Goal: Task Accomplishment & Management: Manage account settings

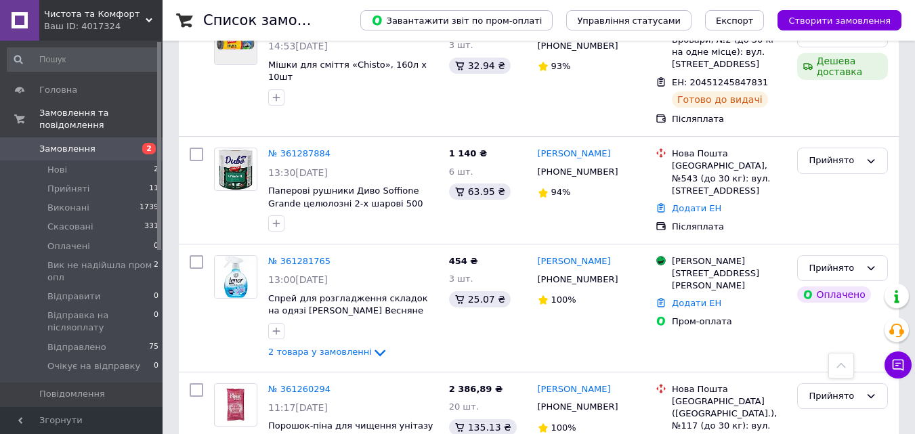
scroll to position [948, 0]
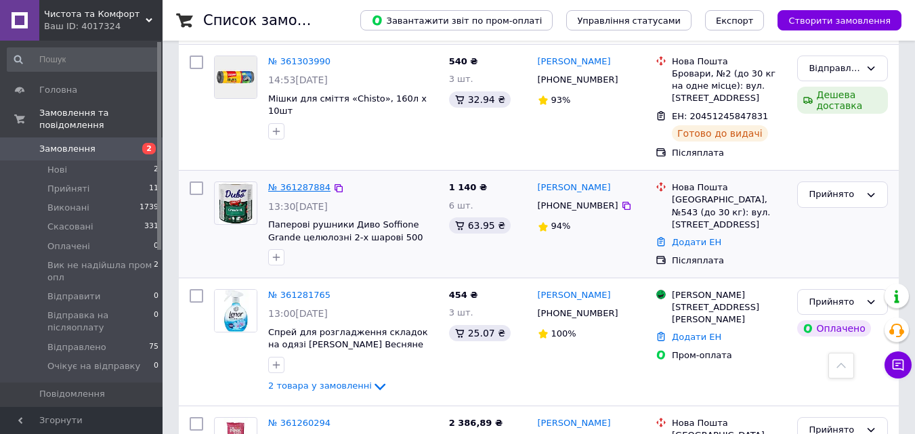
click at [286, 180] on div "№ 361287884" at bounding box center [299, 188] width 65 height 16
click at [286, 182] on link "№ 361287884" at bounding box center [299, 187] width 62 height 10
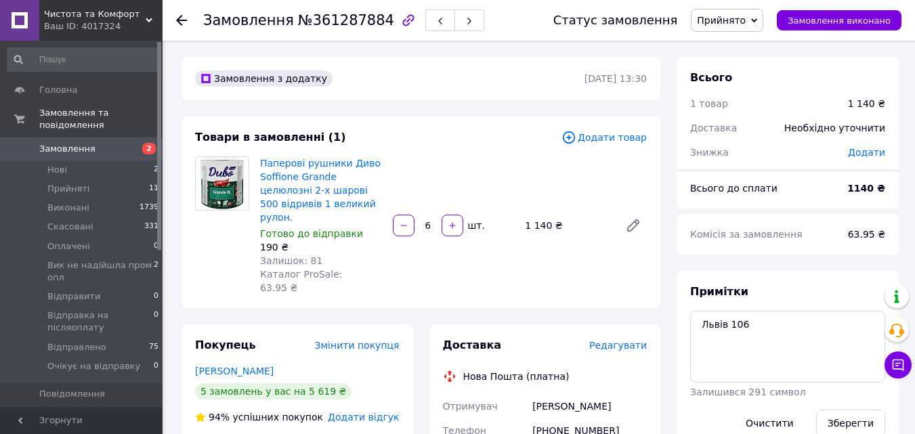
drag, startPoint x: 760, startPoint y: 11, endPoint x: 764, endPoint y: 60, distance: 48.9
click at [759, 11] on span "Прийнято" at bounding box center [727, 20] width 72 height 23
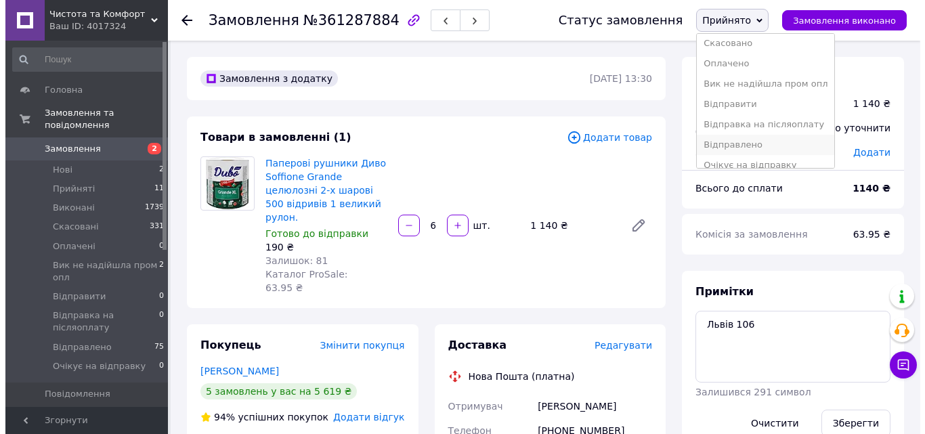
scroll to position [35, 0]
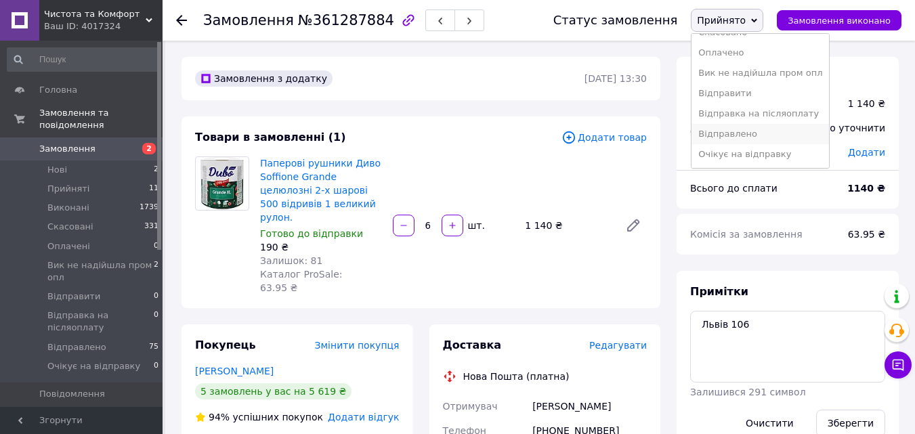
click at [783, 140] on li "Відправлено" at bounding box center [760, 134] width 137 height 20
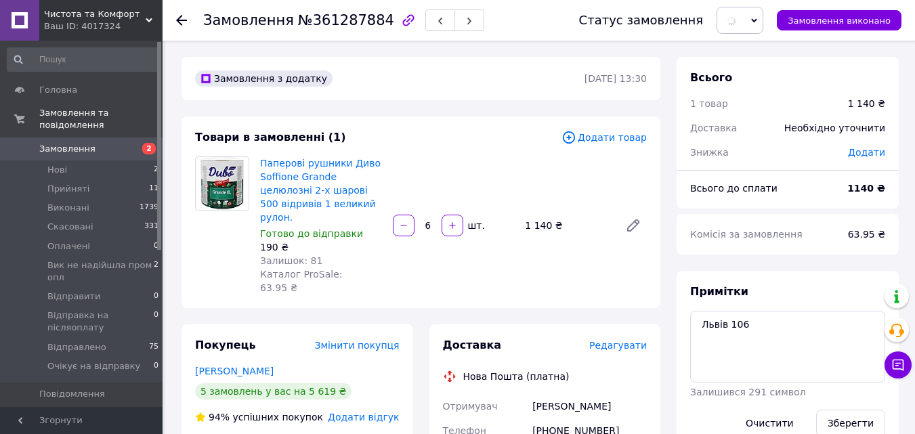
click at [614, 340] on span "Редагувати" at bounding box center [618, 345] width 58 height 11
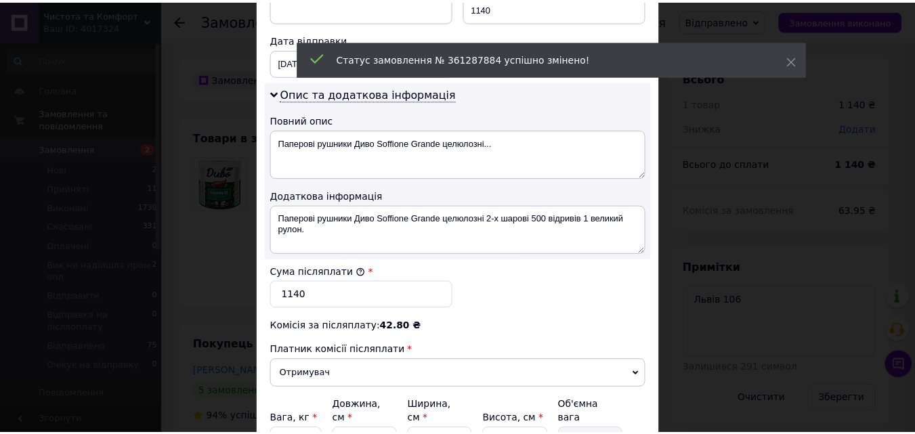
scroll to position [751, 0]
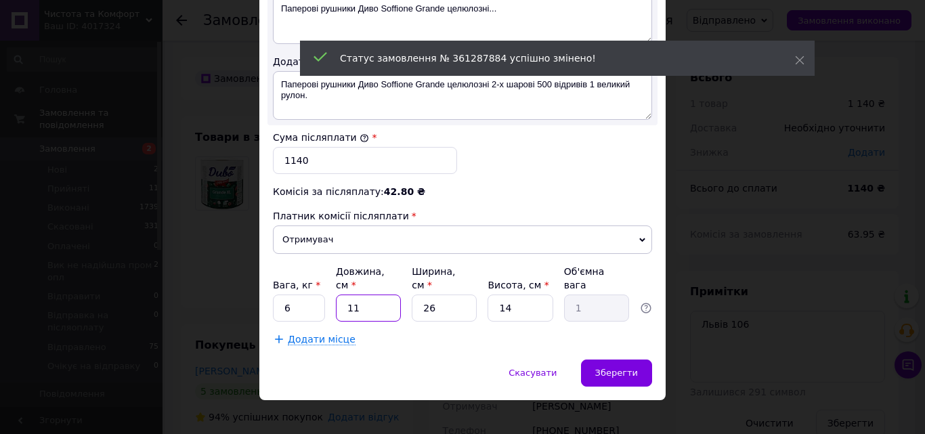
click at [343, 295] on input "11" at bounding box center [368, 308] width 65 height 27
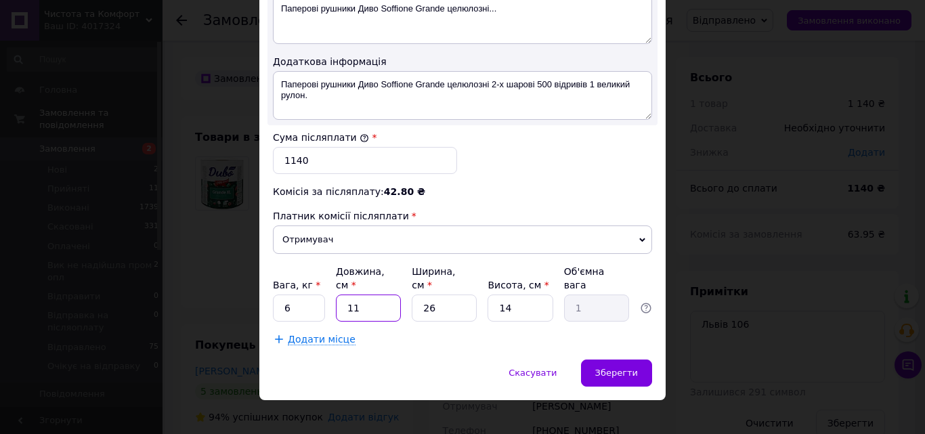
type input "4"
type input "0.36"
type input "40"
type input "3.64"
type input "40"
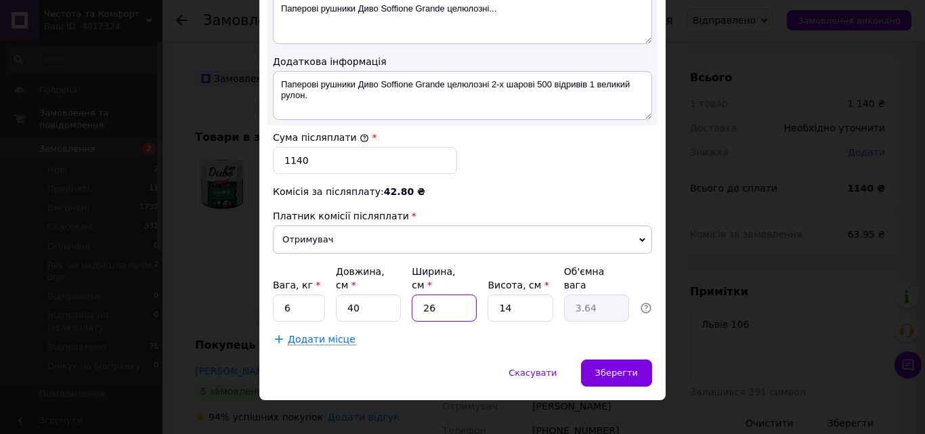
click at [441, 295] on input "26" at bounding box center [444, 308] width 65 height 27
type input "3"
type input "0.42"
type input "35"
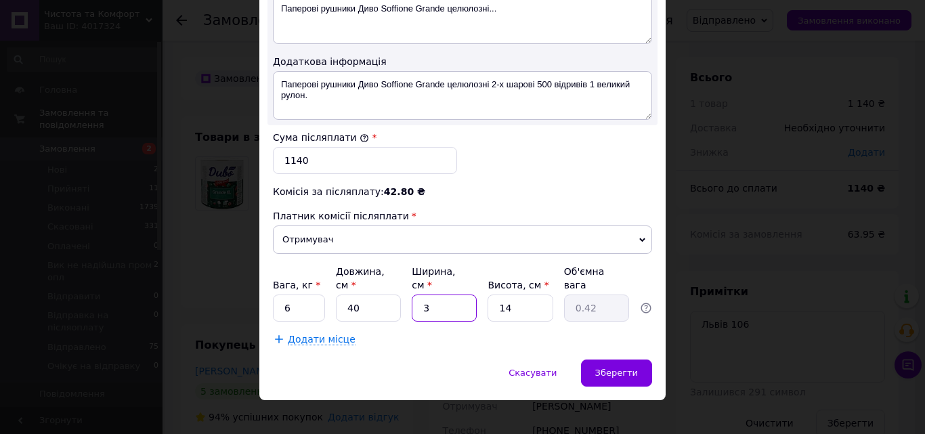
type input "4.9"
type input "35"
click at [544, 299] on input "14" at bounding box center [520, 308] width 65 height 27
click at [544, 301] on input "14" at bounding box center [520, 308] width 65 height 27
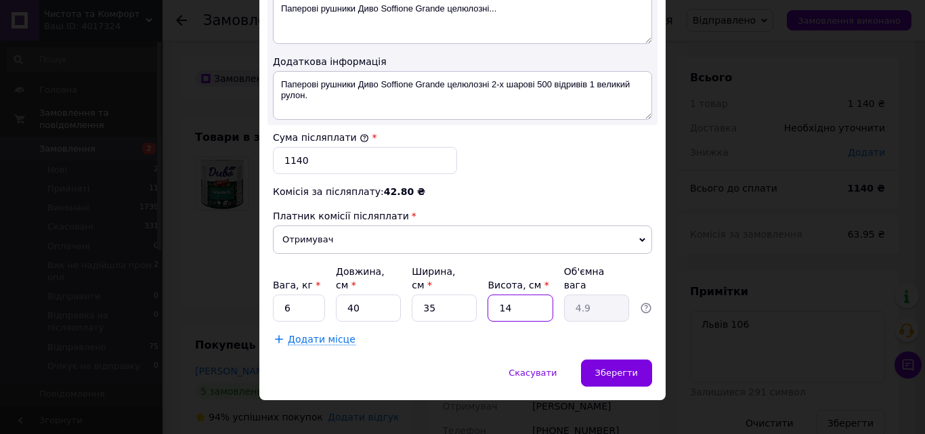
click at [544, 301] on input "14" at bounding box center [520, 308] width 65 height 27
type input "4"
type input "1.4"
type input "45"
type input "15.75"
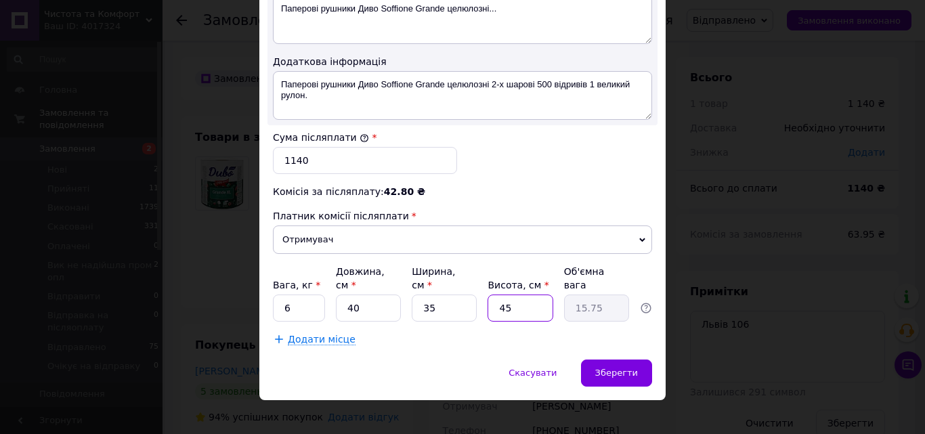
type input "4"
type input "1.4"
type input "40"
type input "14"
type input "40"
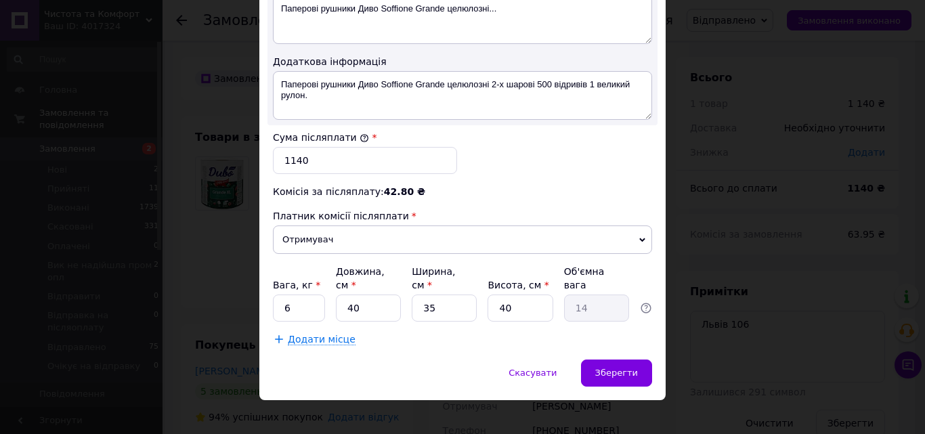
click at [293, 304] on input "6" at bounding box center [299, 308] width 52 height 27
drag, startPoint x: 293, startPoint y: 304, endPoint x: 602, endPoint y: 347, distance: 311.9
click at [293, 304] on input "6" at bounding box center [299, 308] width 52 height 27
click at [625, 360] on div "Зберегти" at bounding box center [616, 373] width 71 height 27
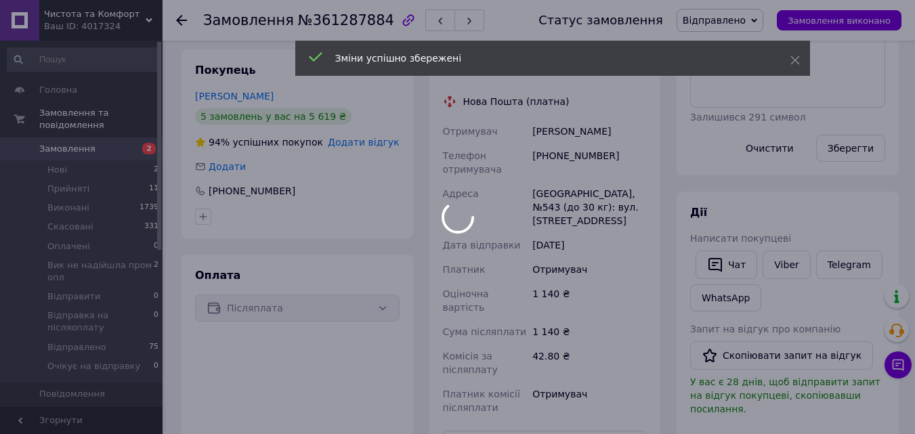
scroll to position [406, 0]
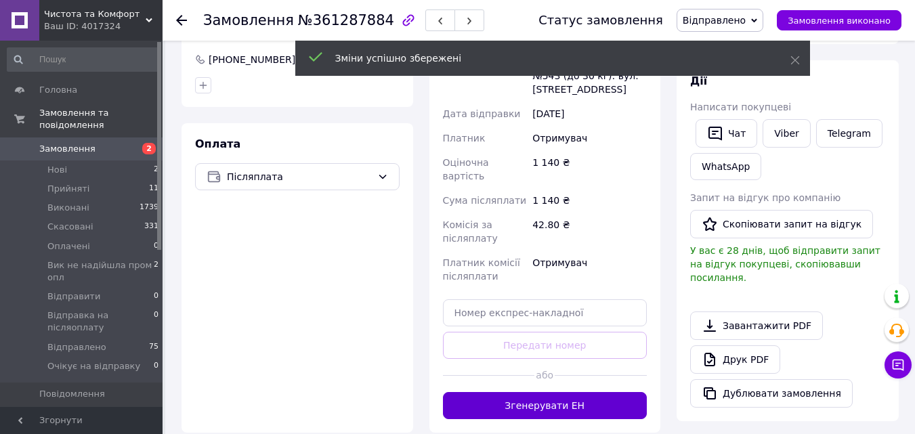
click at [534, 392] on button "Згенерувати ЕН" at bounding box center [545, 405] width 205 height 27
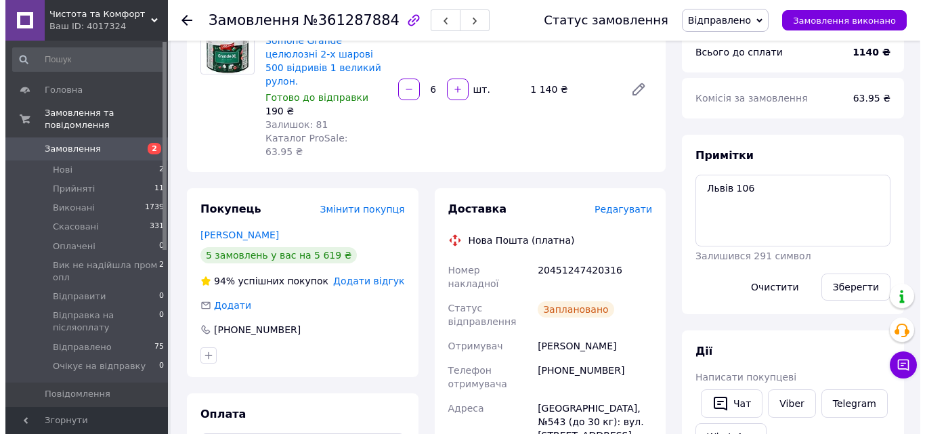
scroll to position [135, 0]
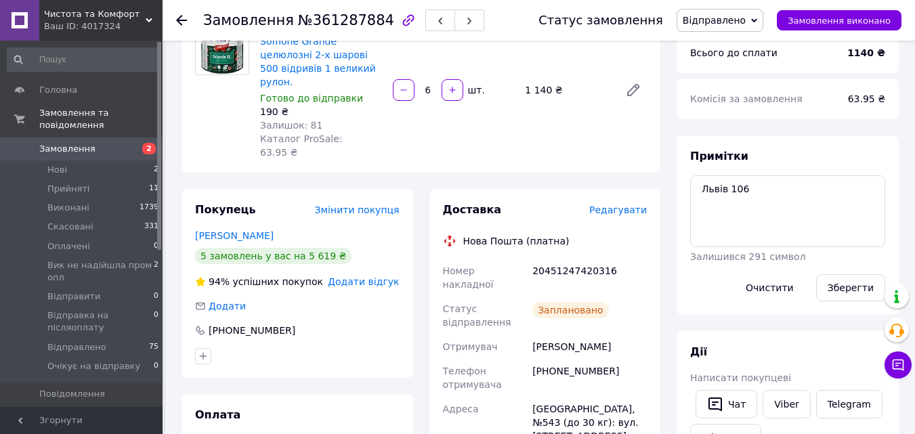
click at [623, 205] on span "Редагувати" at bounding box center [618, 210] width 58 height 11
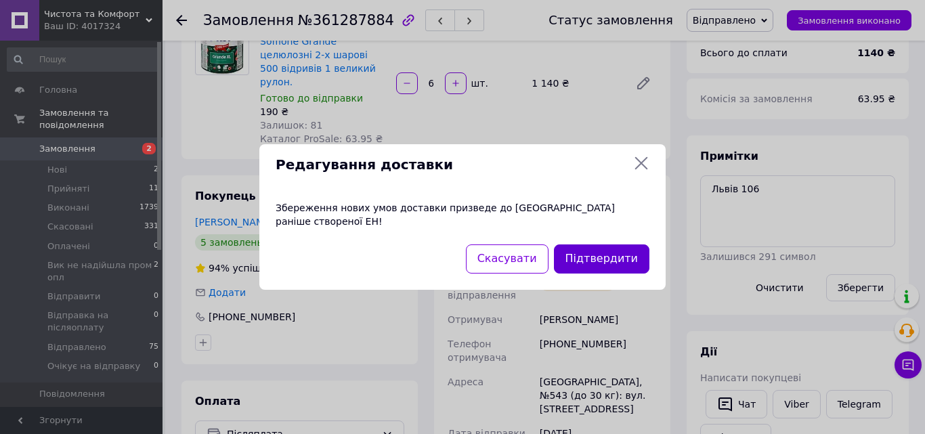
click at [579, 247] on button "Підтвердити" at bounding box center [601, 258] width 95 height 29
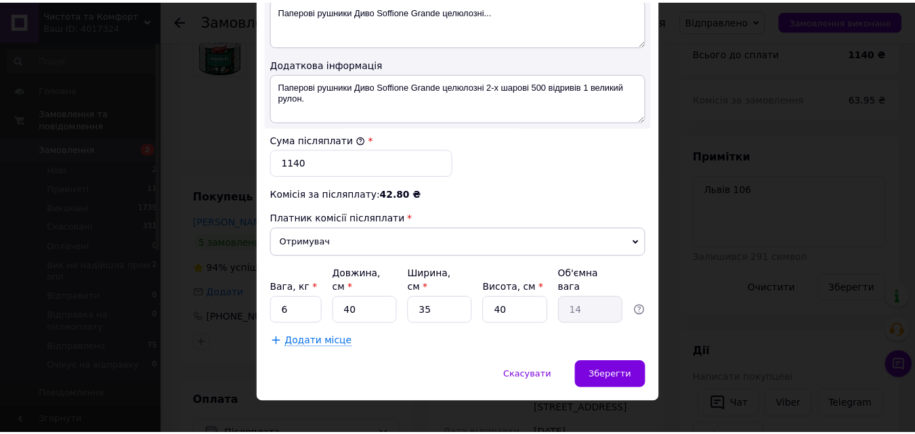
scroll to position [751, 0]
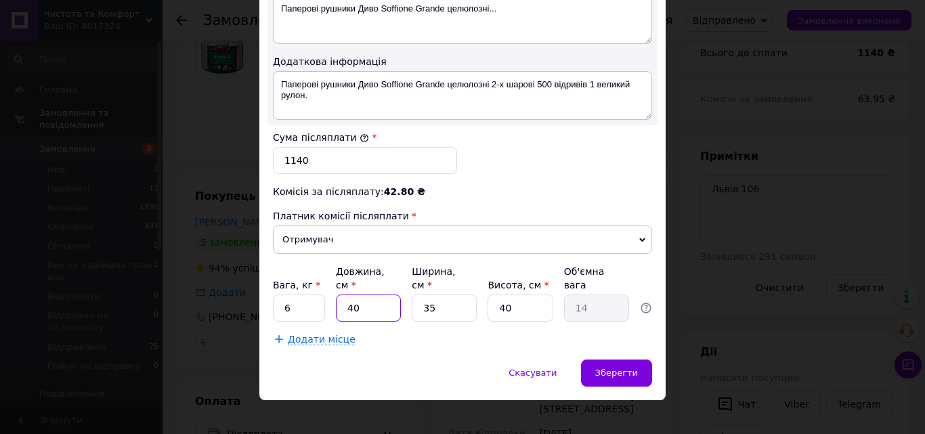
click at [389, 295] on input "40" at bounding box center [368, 308] width 65 height 27
click at [408, 291] on div "Вага, кг * 6 Довжина, см * 40 Ширина, см * 35 Висота, см * 40 Об'ємна вага 14" at bounding box center [462, 293] width 379 height 57
click at [417, 295] on input "35" at bounding box center [444, 308] width 65 height 27
type input "2"
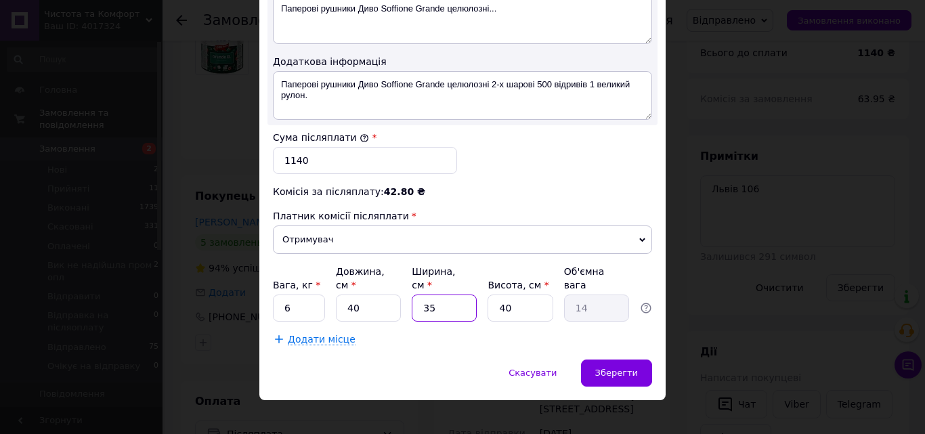
type input "0.8"
type input "25"
type input "10"
type input "25"
click at [635, 368] on span "Зберегти" at bounding box center [616, 373] width 43 height 10
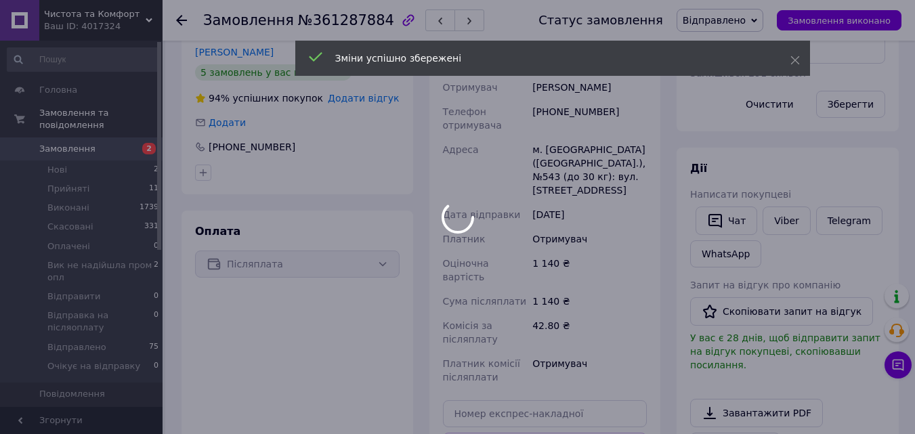
scroll to position [406, 0]
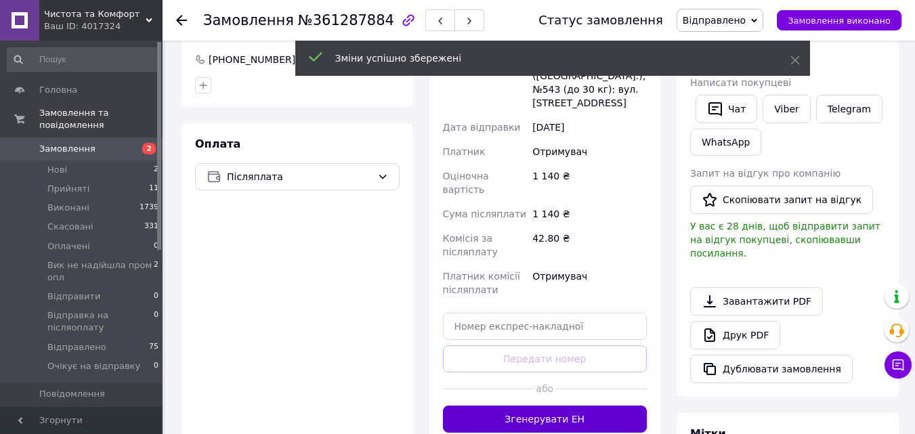
click at [597, 406] on button "Згенерувати ЕН" at bounding box center [545, 419] width 205 height 27
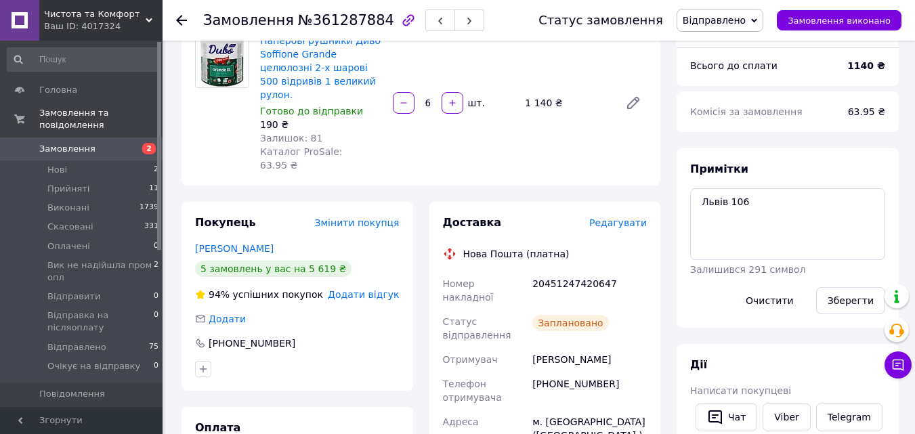
scroll to position [122, 0]
click at [6, 123] on link "Замовлення та повідомлення" at bounding box center [83, 119] width 167 height 35
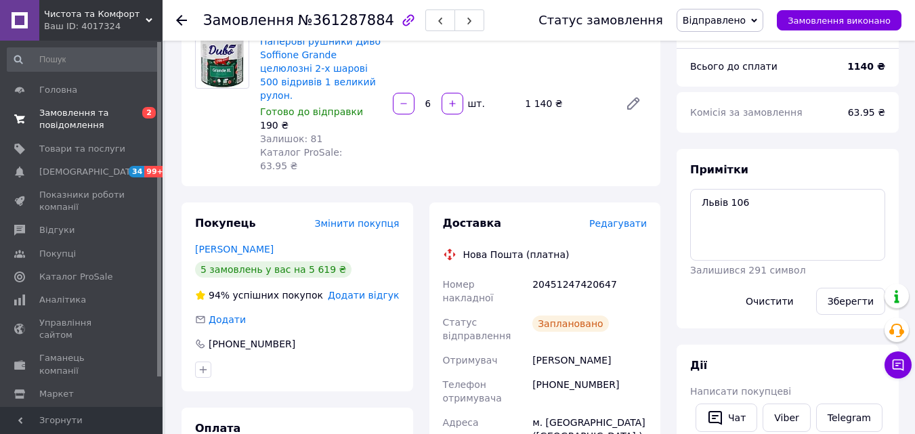
click at [8, 121] on span at bounding box center [19, 119] width 39 height 24
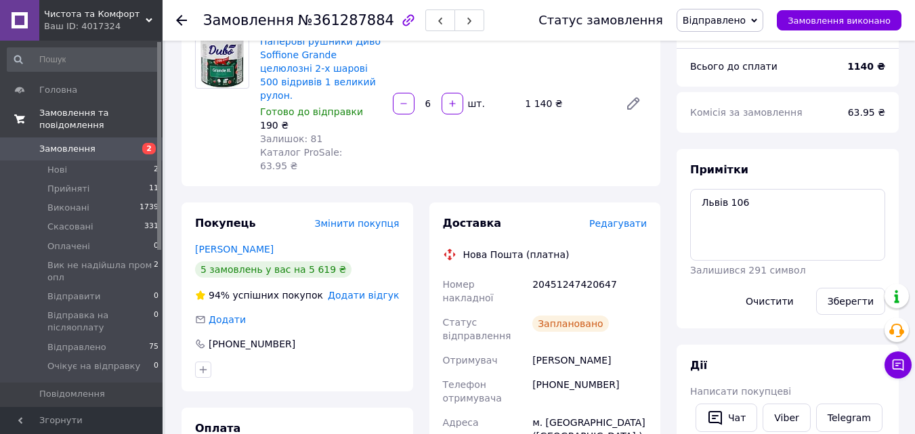
click at [33, 107] on span at bounding box center [19, 119] width 39 height 24
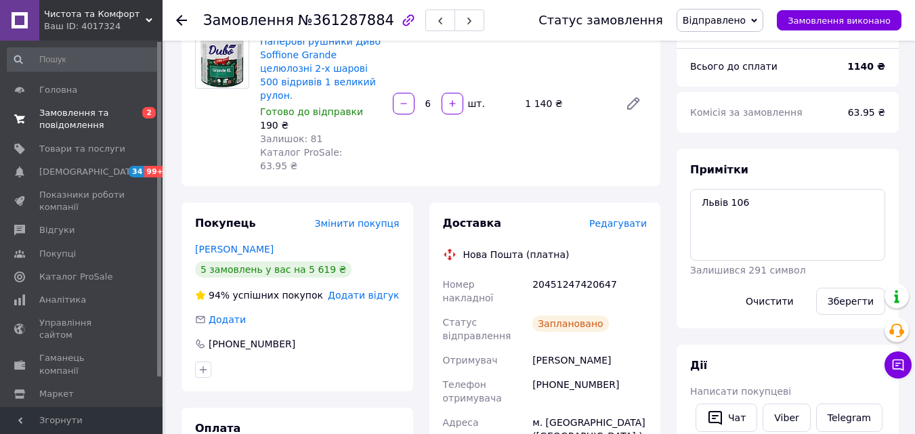
click at [36, 105] on link "Замовлення та повідомлення 0 2" at bounding box center [83, 119] width 167 height 35
click at [42, 101] on link "Головна" at bounding box center [83, 90] width 167 height 23
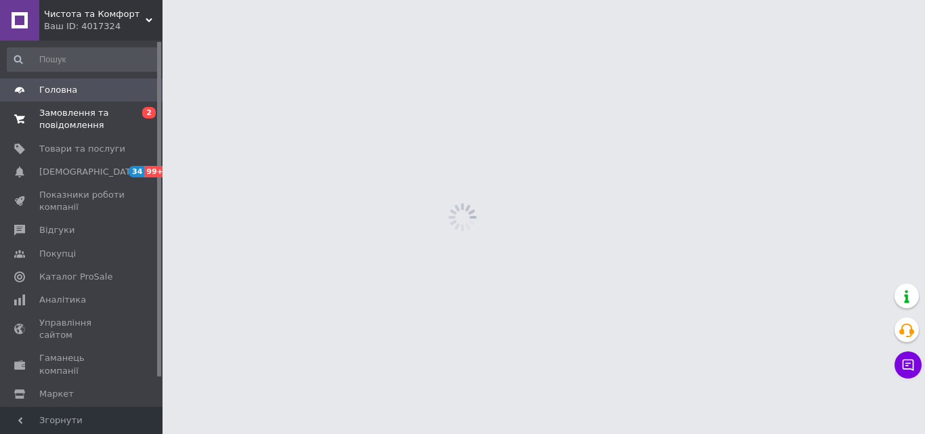
click at [33, 127] on span at bounding box center [19, 119] width 39 height 24
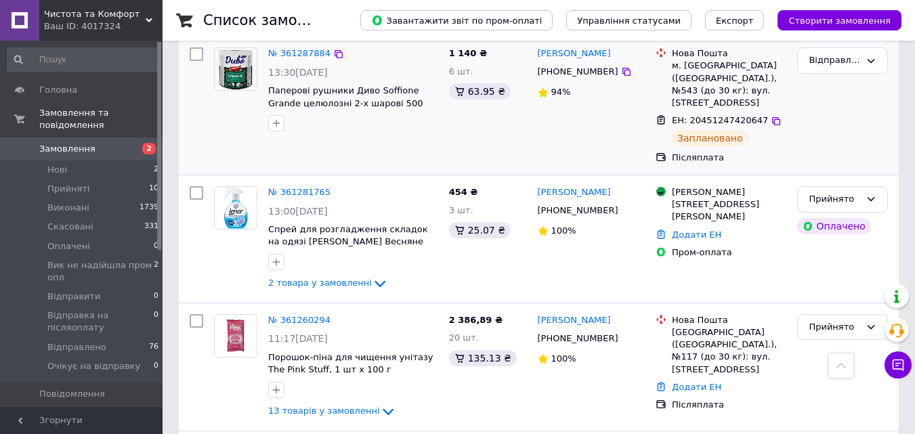
scroll to position [1084, 0]
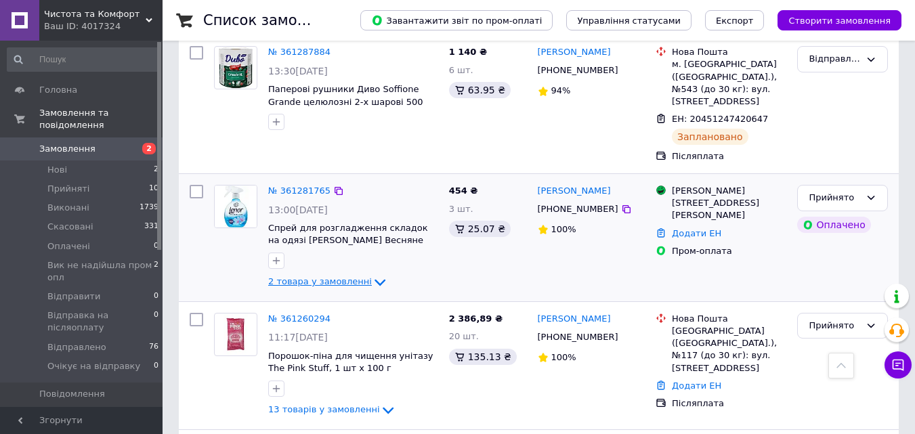
click at [330, 277] on span "2 товара у замовленні" at bounding box center [320, 282] width 104 height 10
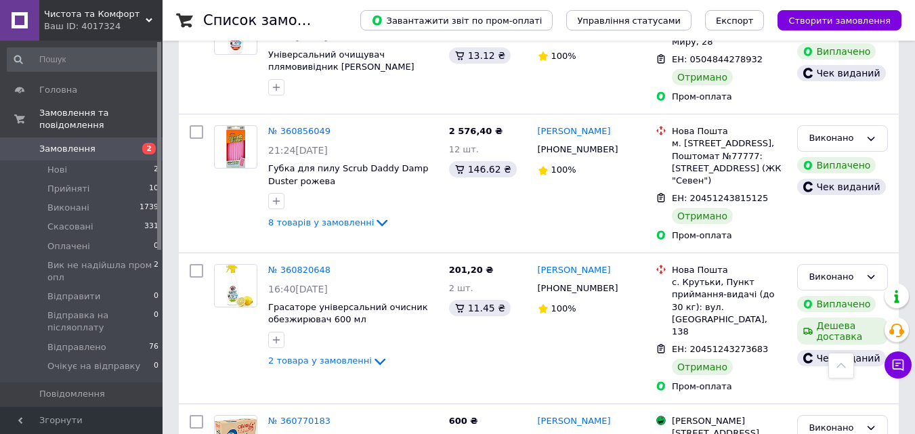
scroll to position [3861, 0]
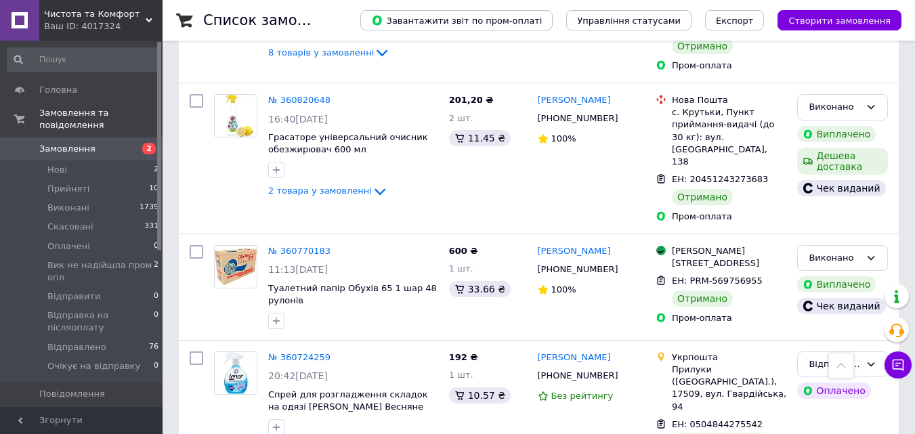
click at [837, 369] on icon at bounding box center [840, 365] width 9 height 9
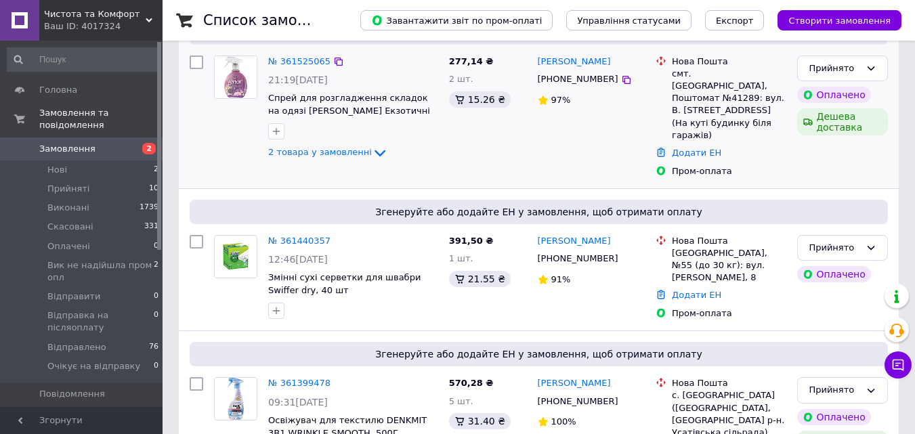
scroll to position [135, 0]
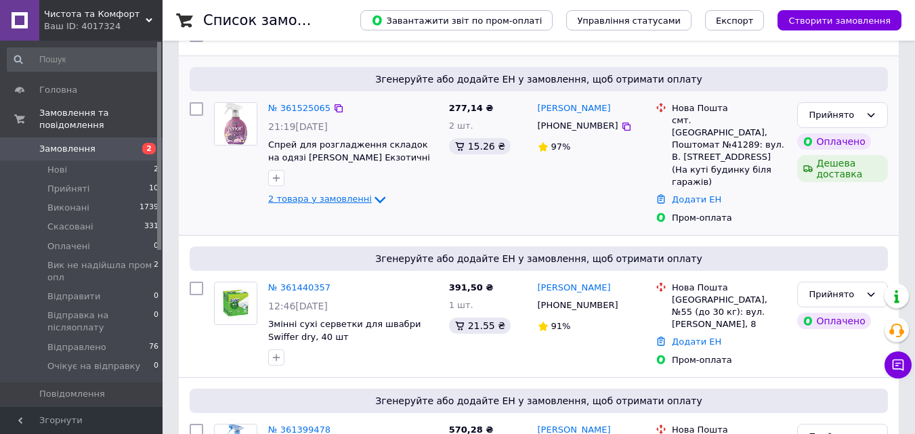
click at [355, 197] on span "2 товара у замовленні" at bounding box center [320, 199] width 104 height 10
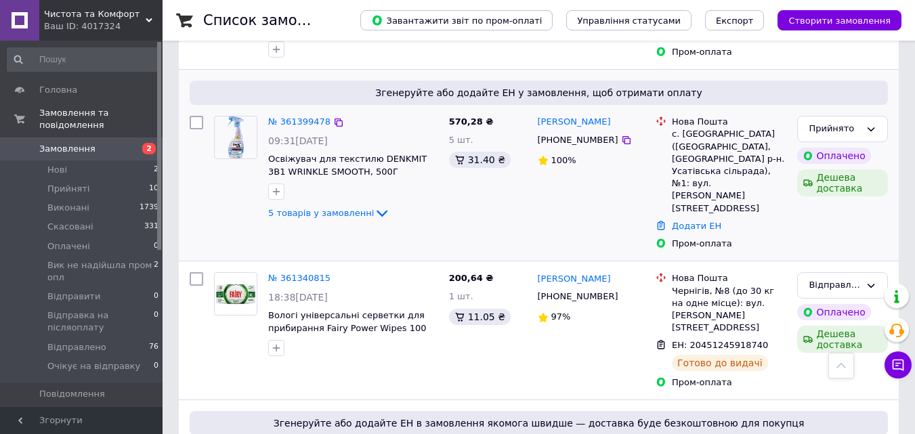
scroll to position [610, 0]
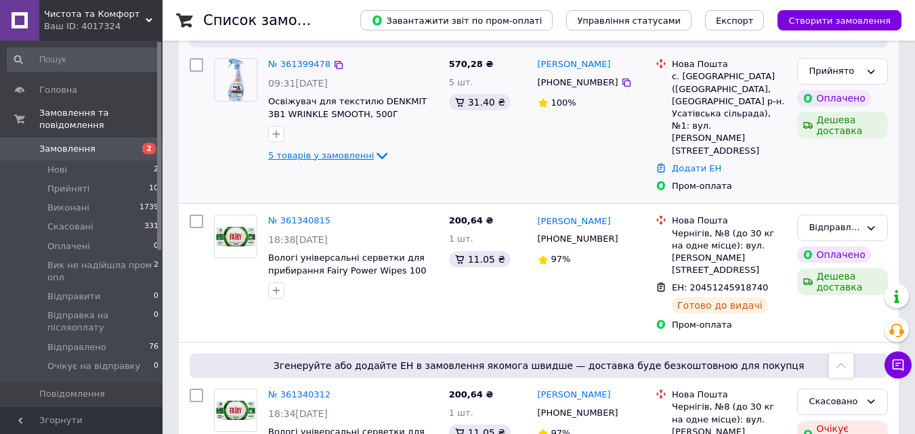
click at [357, 150] on span "5 товарів у замовленні" at bounding box center [321, 155] width 106 height 10
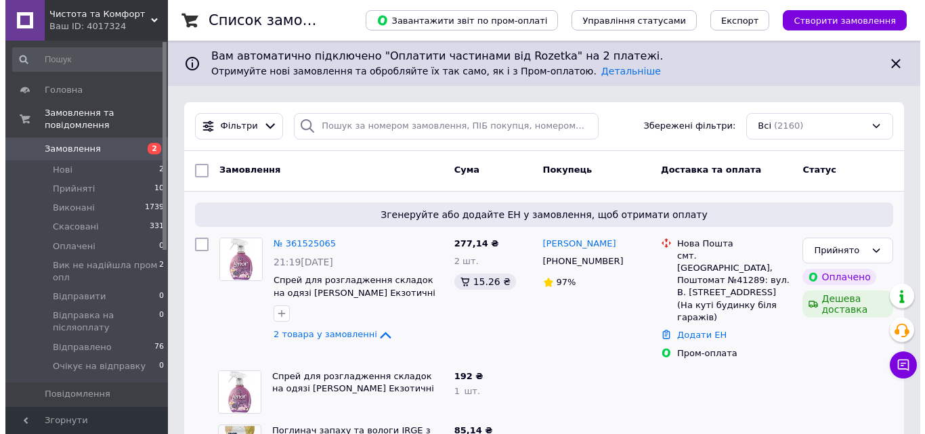
scroll to position [135, 0]
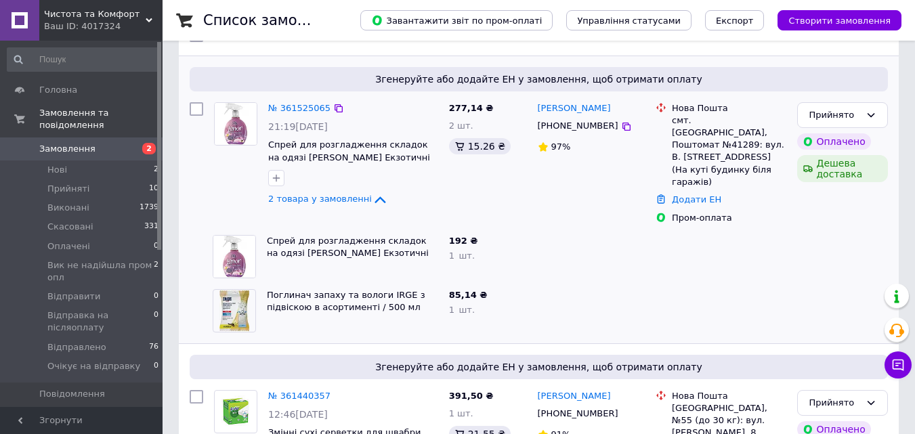
click at [293, 116] on div "№ 361525065 21:19[DATE] Спрей для розгладження складок на одязі [PERSON_NAME] Е…" at bounding box center [353, 155] width 181 height 116
click at [306, 112] on link "№ 361525065" at bounding box center [299, 108] width 62 height 10
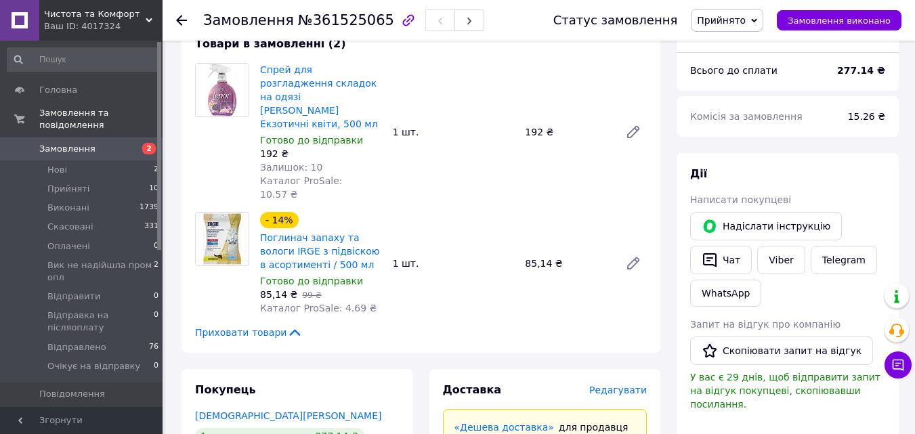
click at [608, 385] on span "Редагувати" at bounding box center [618, 390] width 58 height 11
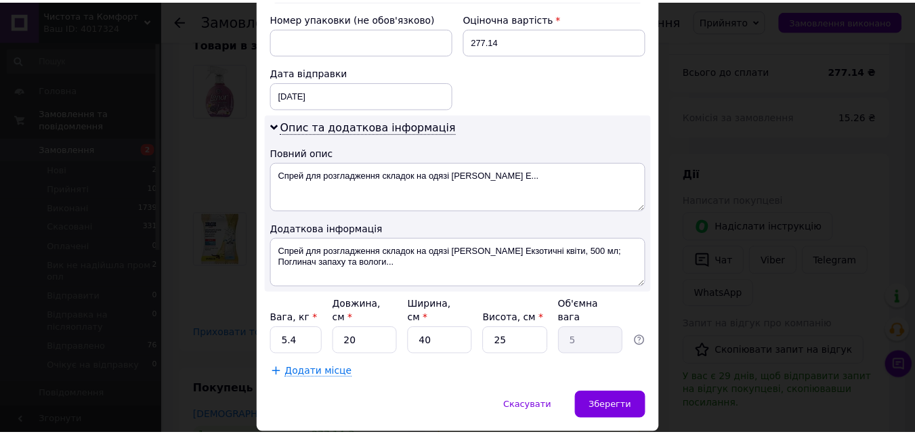
scroll to position [617, 0]
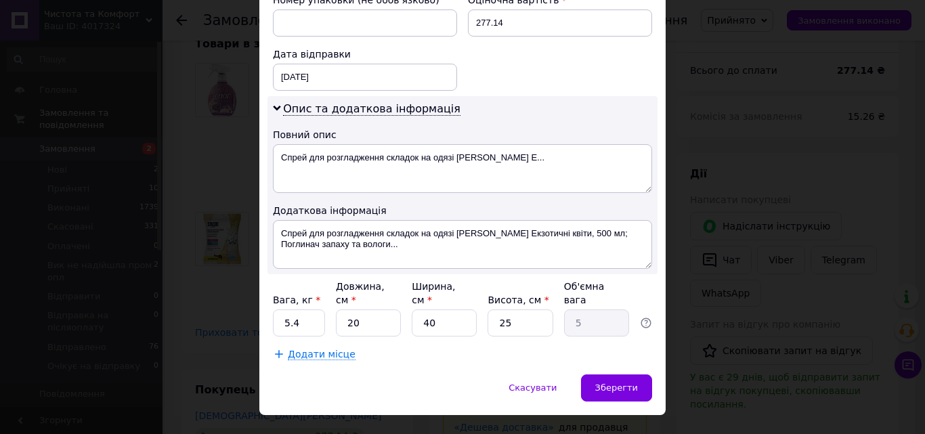
click at [681, 249] on div "× Редагування доставки Спосіб доставки Нова Пошта (безкоштовно від 5000 ₴) Плат…" at bounding box center [462, 217] width 925 height 434
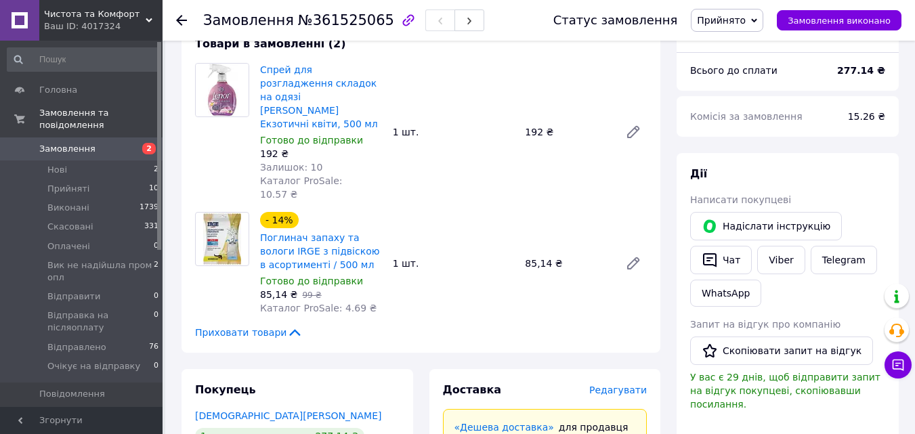
click at [710, 22] on span "Прийнято" at bounding box center [727, 20] width 72 height 23
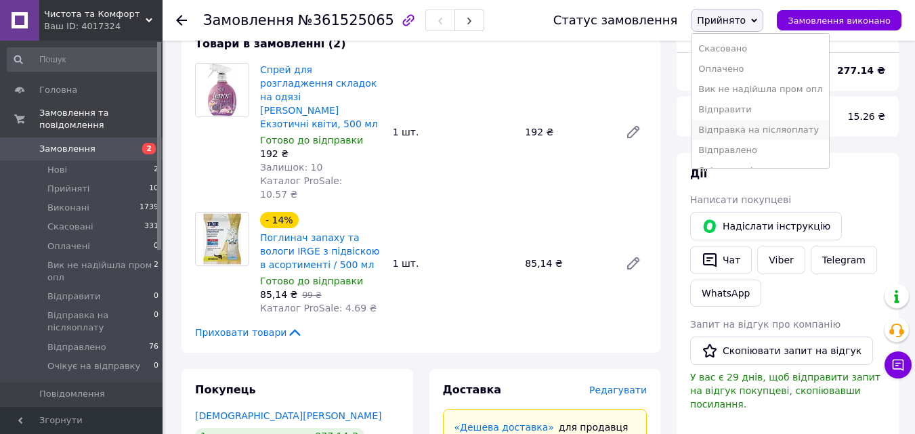
scroll to position [35, 0]
click at [752, 127] on li "Відправлено" at bounding box center [760, 134] width 137 height 20
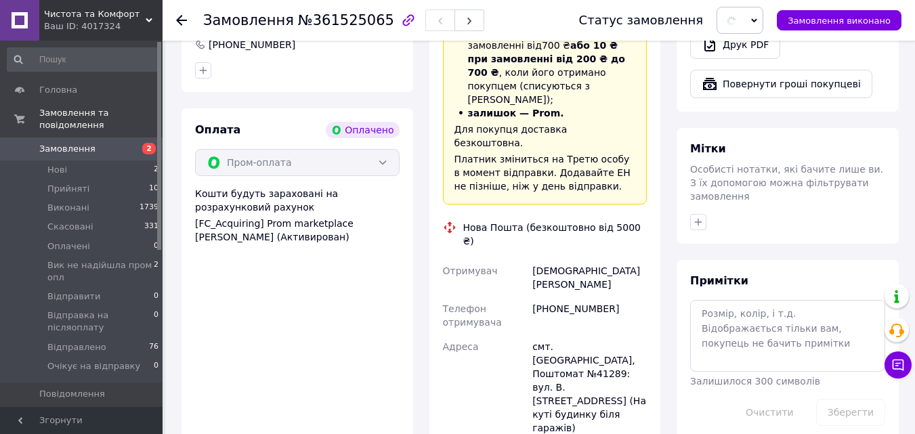
scroll to position [677, 0]
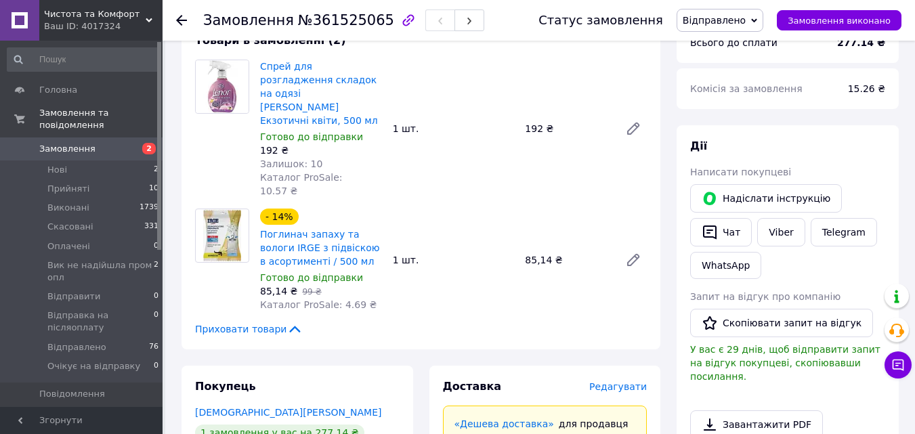
scroll to position [0, 0]
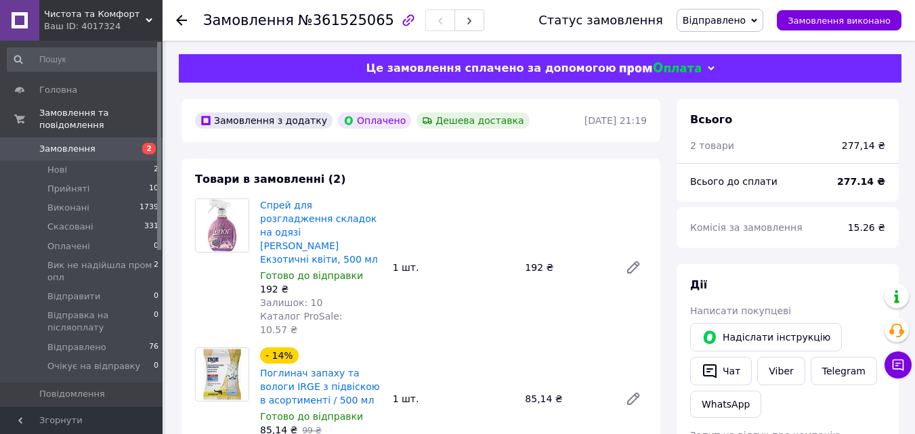
click at [32, 143] on span at bounding box center [19, 149] width 39 height 12
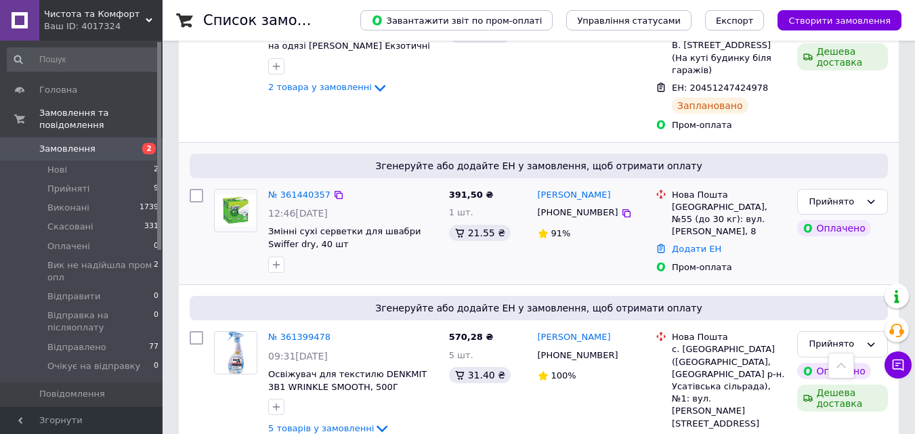
scroll to position [271, 0]
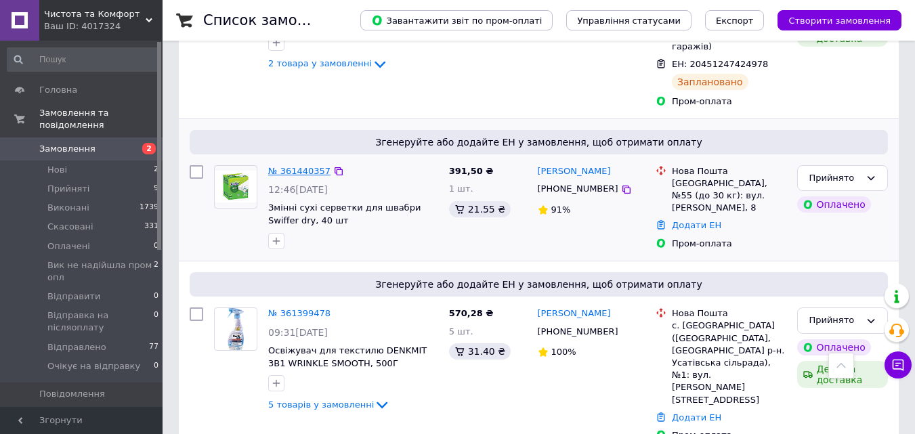
click at [286, 166] on link "№ 361440357" at bounding box center [299, 171] width 62 height 10
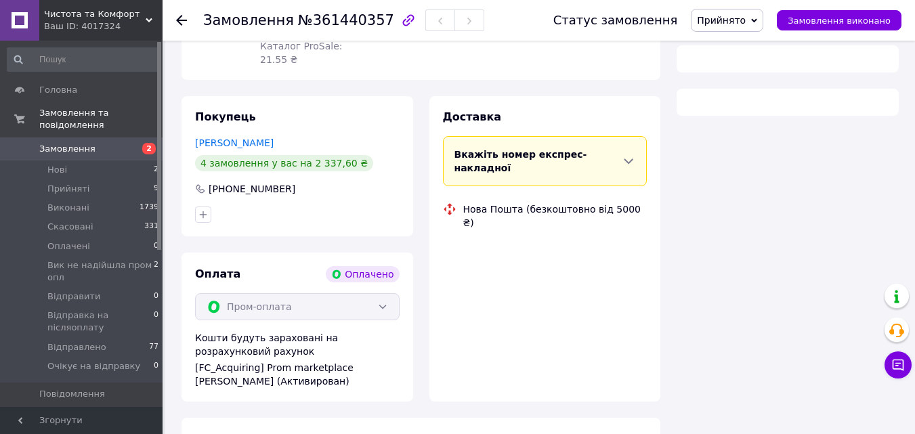
scroll to position [271, 0]
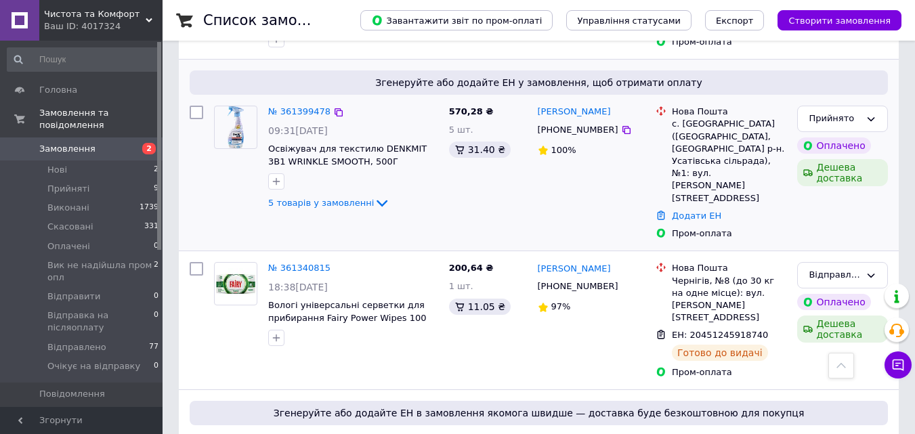
scroll to position [406, 0]
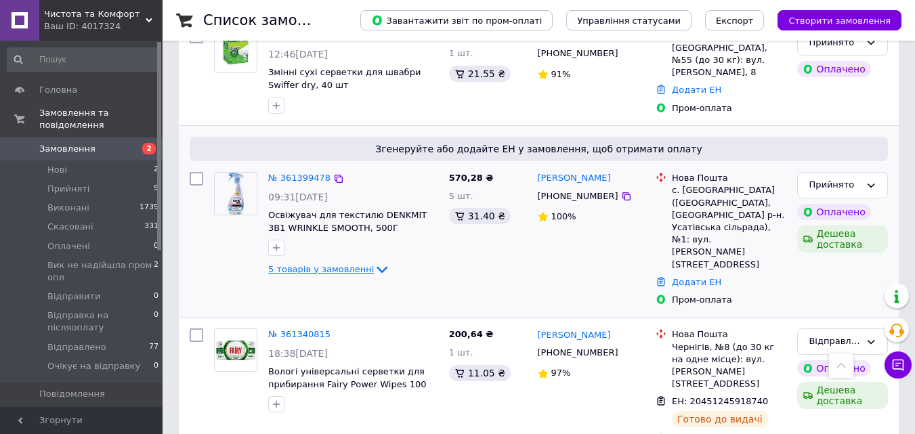
click at [320, 264] on span "5 товарів у замовленні" at bounding box center [321, 269] width 106 height 10
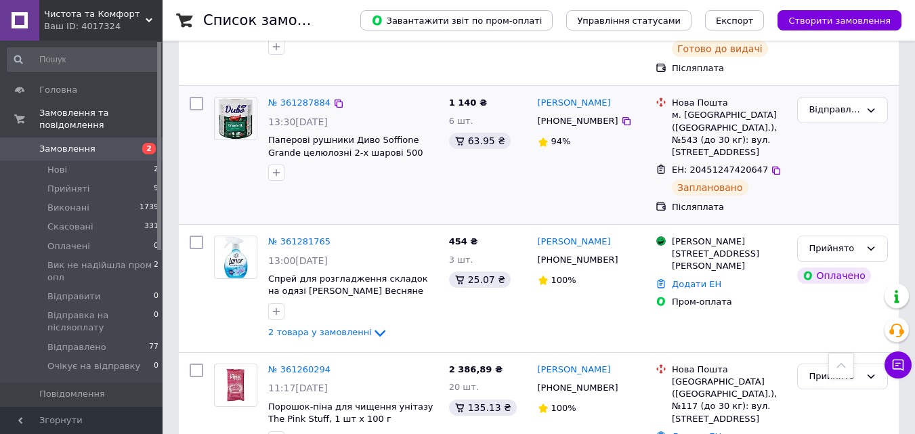
scroll to position [1422, 0]
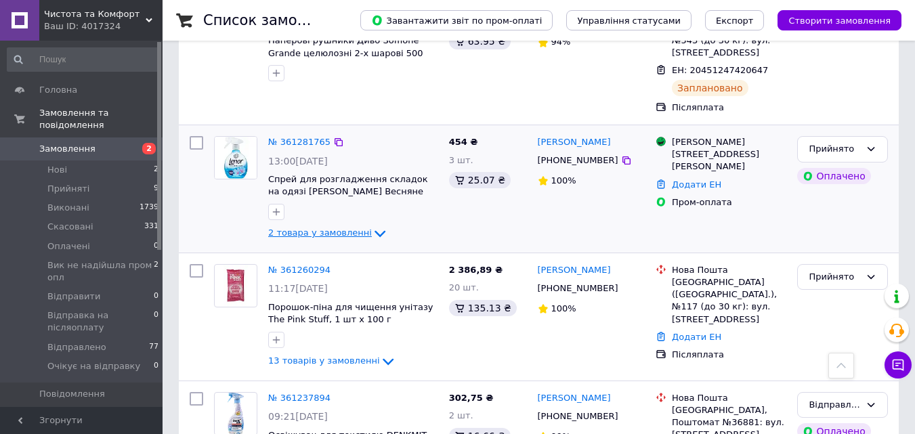
click at [333, 228] on span "2 товара у замовленні" at bounding box center [320, 233] width 104 height 10
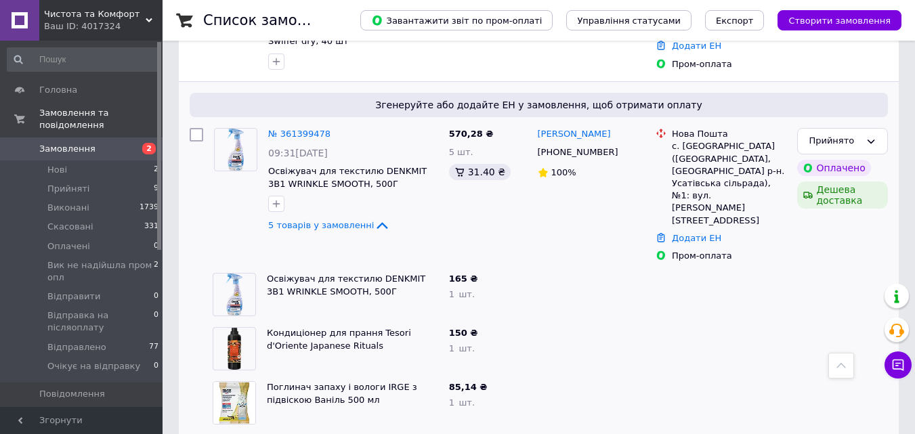
scroll to position [474, 0]
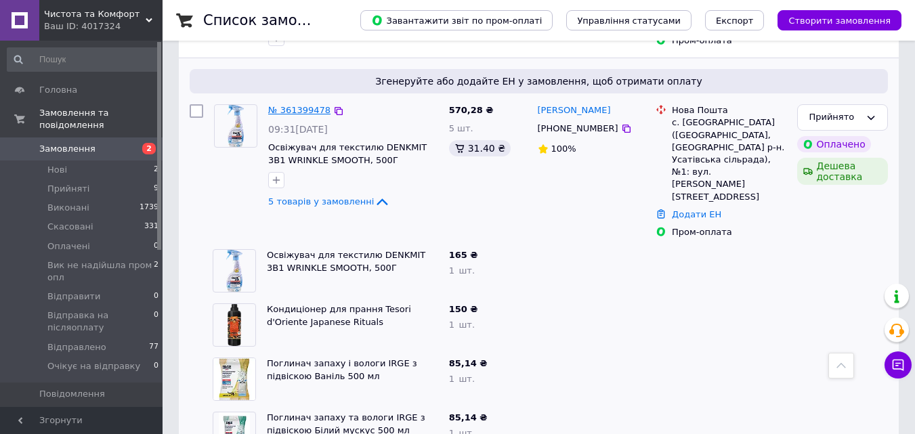
click at [298, 105] on link "№ 361399478" at bounding box center [299, 110] width 62 height 10
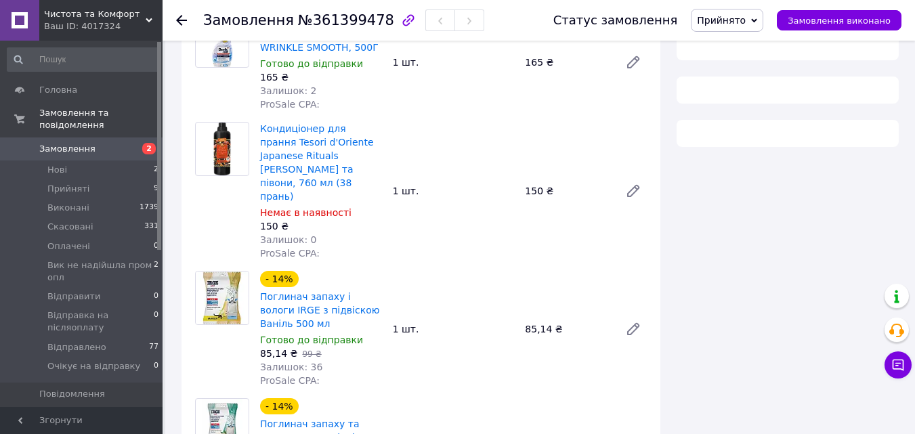
scroll to position [474, 0]
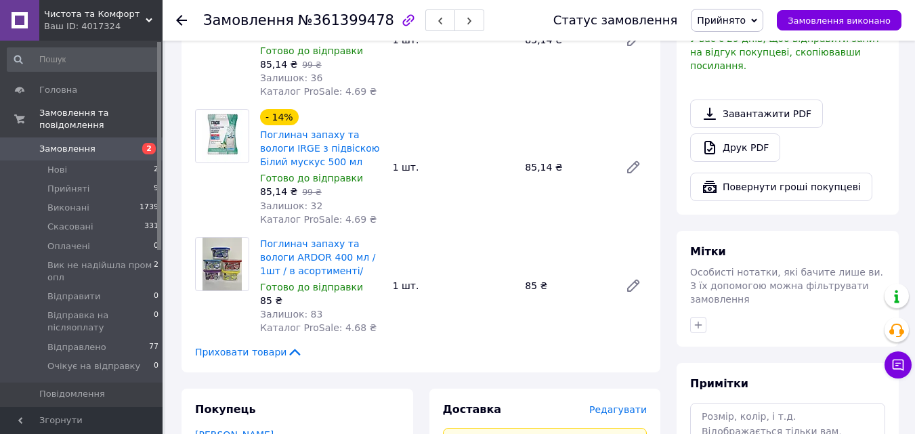
click at [717, 20] on span "Прийнято" at bounding box center [727, 20] width 72 height 23
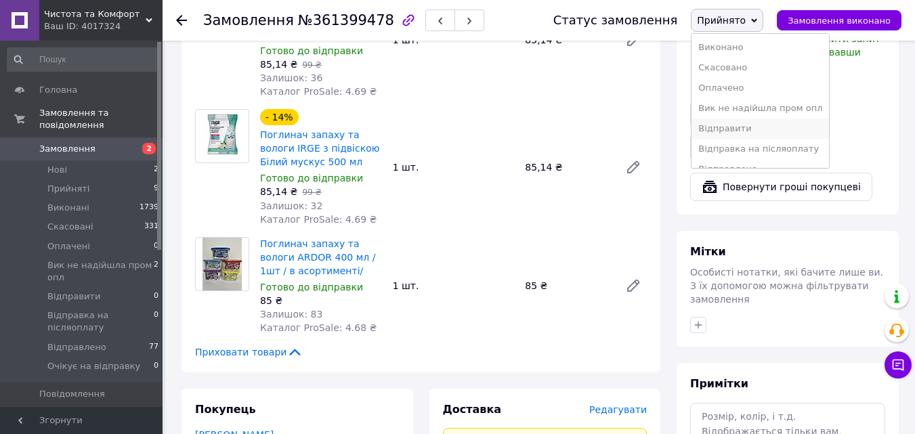
scroll to position [35, 0]
drag, startPoint x: 752, startPoint y: 131, endPoint x: 688, endPoint y: 148, distance: 65.9
click at [752, 132] on li "Відправлено" at bounding box center [760, 134] width 137 height 20
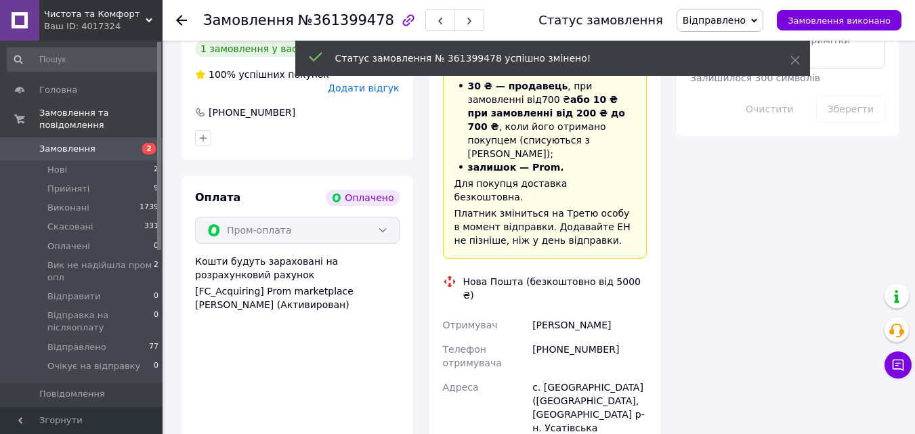
scroll to position [1151, 0]
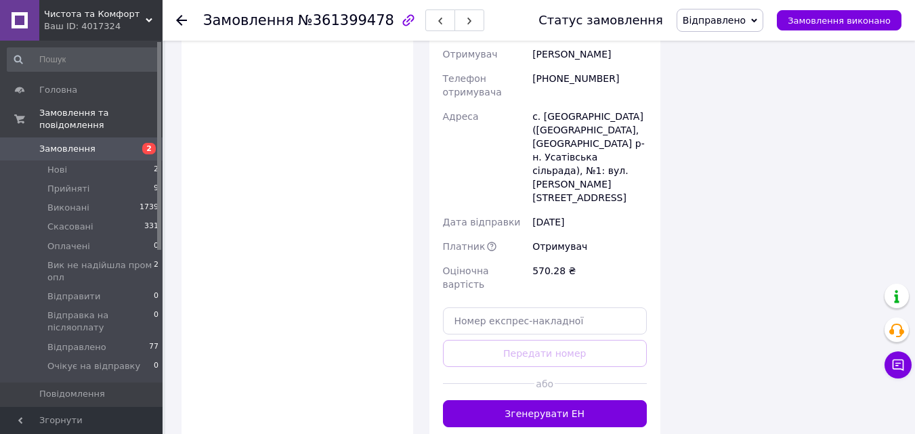
click at [580, 400] on button "Згенерувати ЕН" at bounding box center [545, 413] width 205 height 27
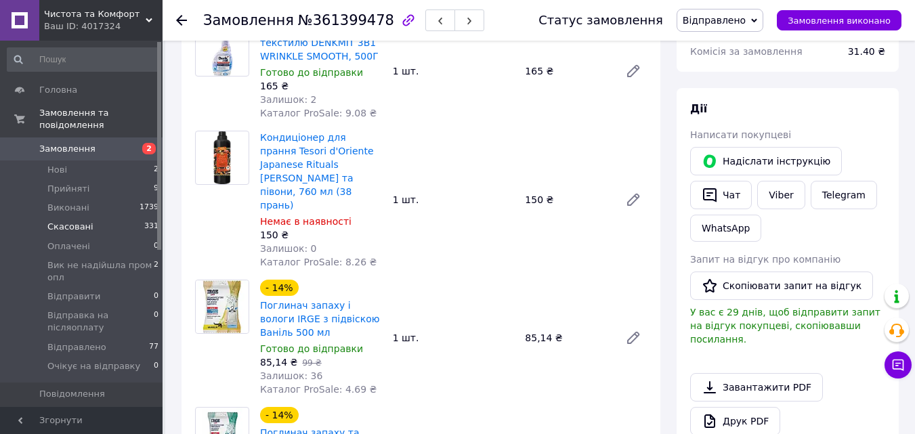
scroll to position [68, 0]
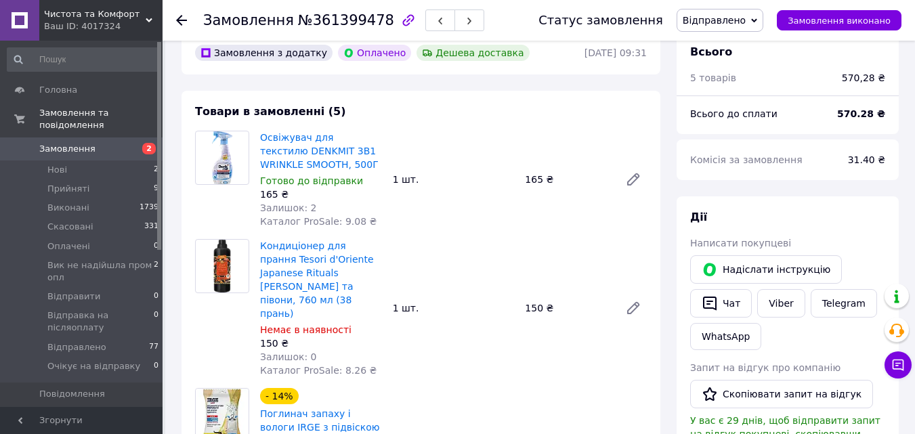
click at [61, 143] on span "Замовлення" at bounding box center [67, 149] width 56 height 12
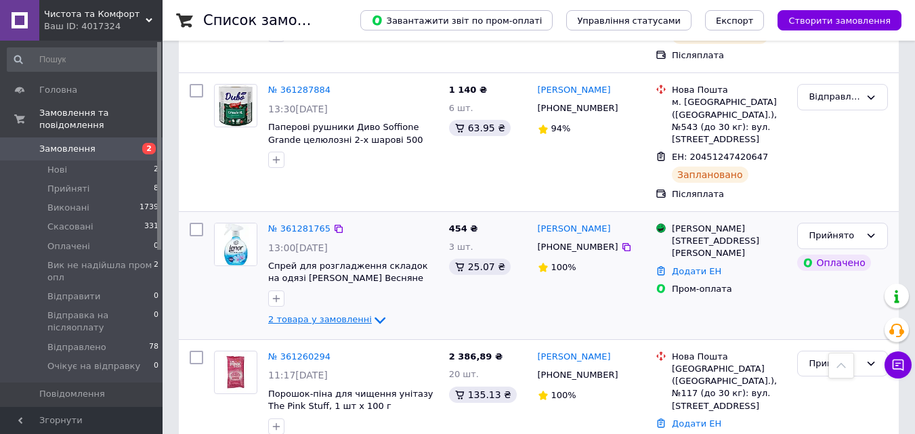
click at [322, 315] on span "2 товара у замовленні" at bounding box center [320, 320] width 104 height 10
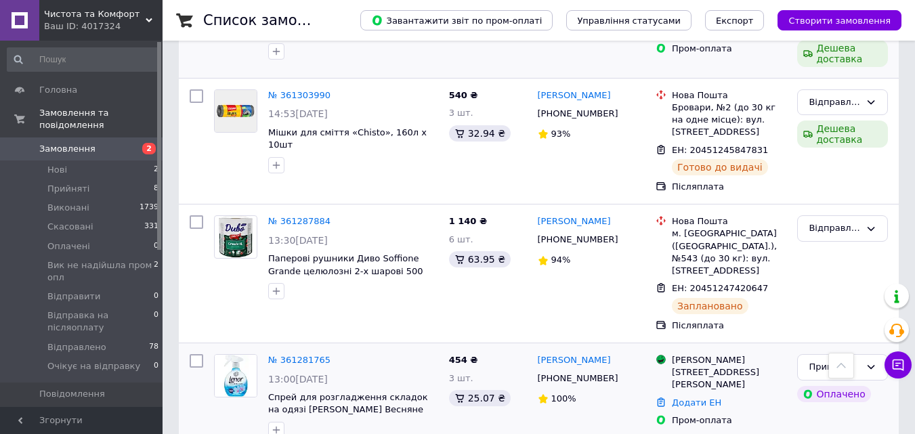
scroll to position [1151, 0]
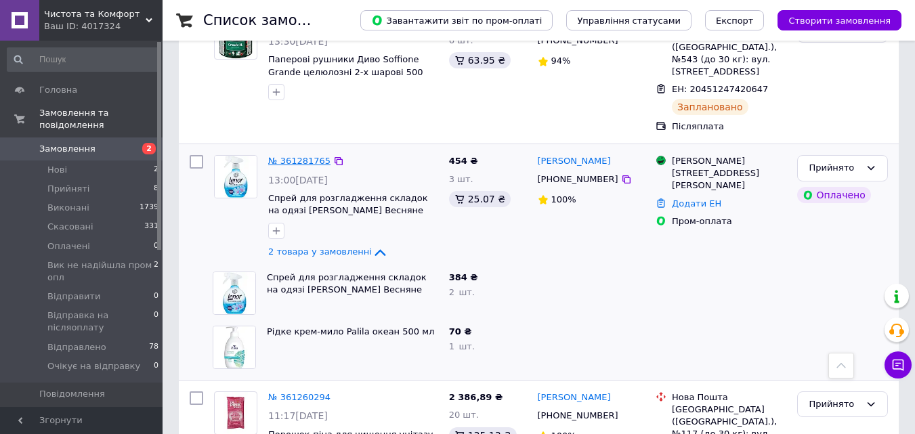
click at [296, 156] on link "№ 361281765" at bounding box center [299, 161] width 62 height 10
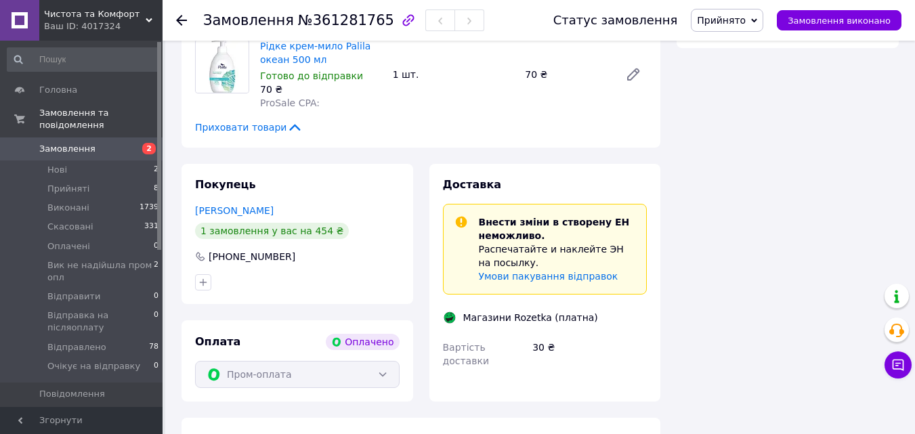
click at [737, 7] on div "Статус замовлення Прийнято Виконано Скасовано Оплачено Вик не надійшла пром опл…" at bounding box center [713, 20] width 375 height 41
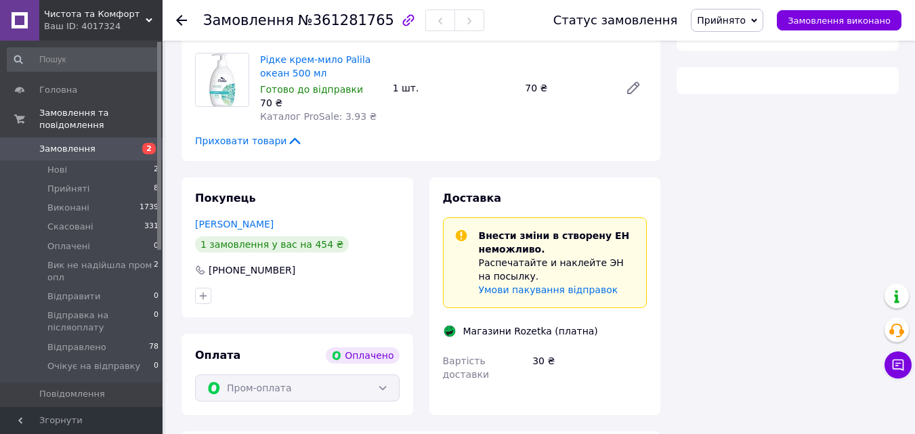
scroll to position [727, 0]
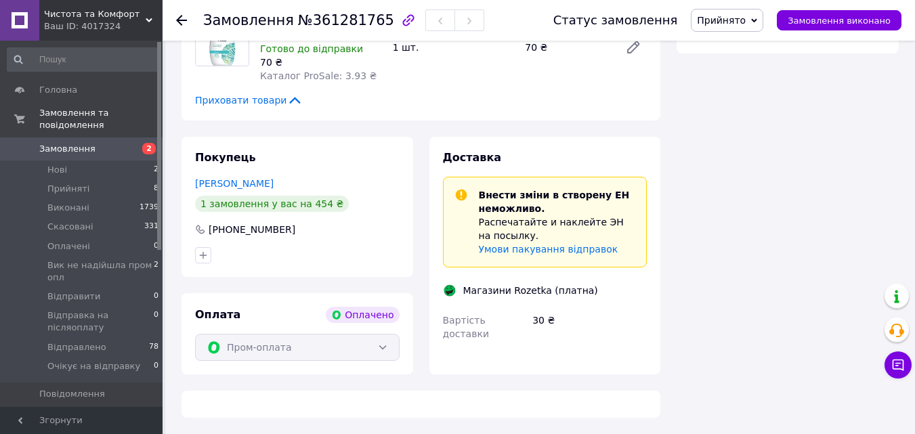
click at [731, 15] on span "Прийнято" at bounding box center [721, 20] width 49 height 11
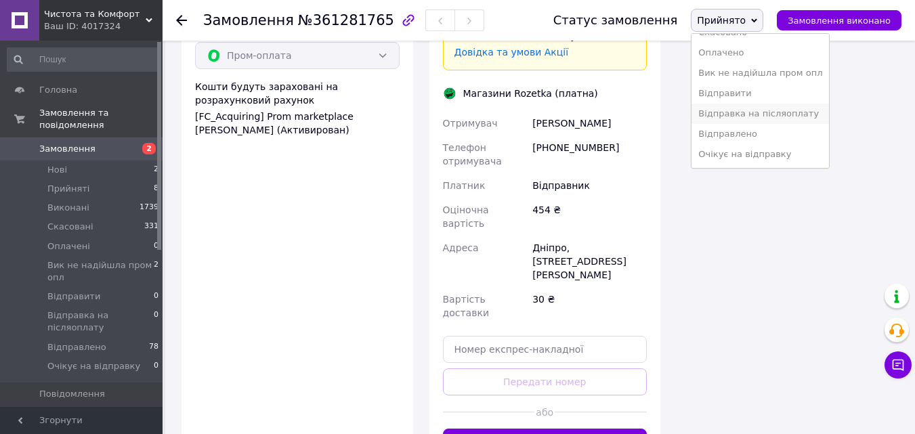
scroll to position [752, 0]
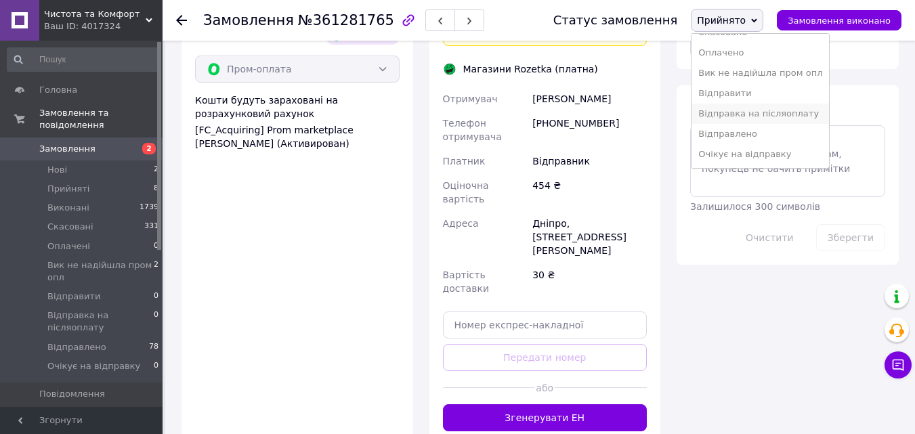
click at [759, 123] on li "Відправка на післяоплату" at bounding box center [760, 114] width 137 height 20
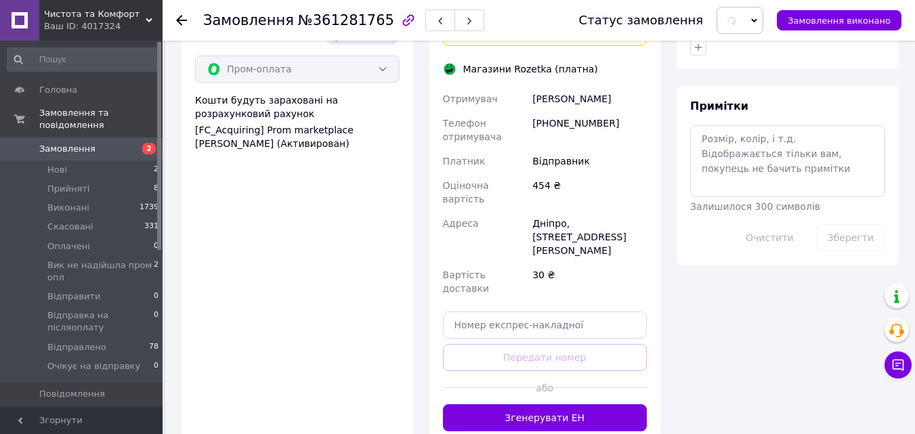
click at [761, 33] on span at bounding box center [740, 20] width 47 height 27
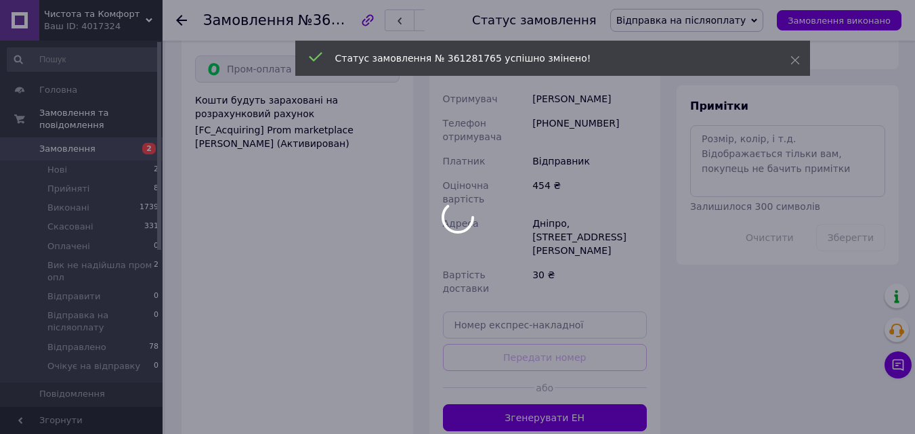
click at [765, 26] on div at bounding box center [457, 217] width 915 height 434
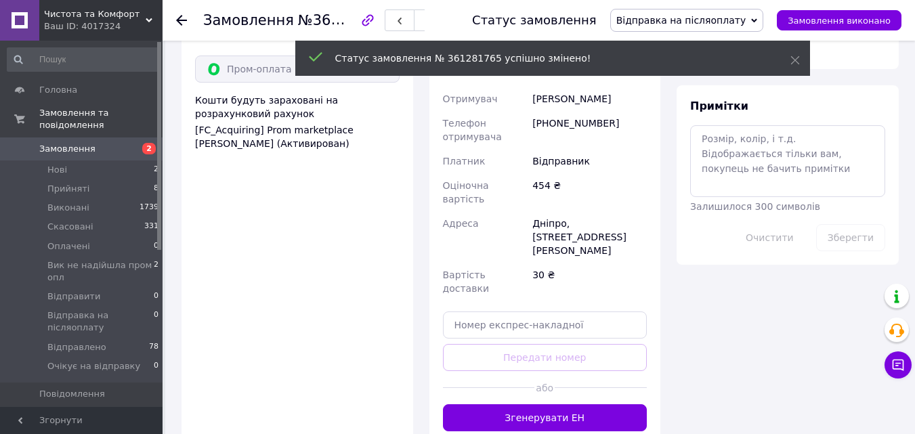
click at [764, 25] on span "Відправка на післяоплату" at bounding box center [687, 20] width 154 height 23
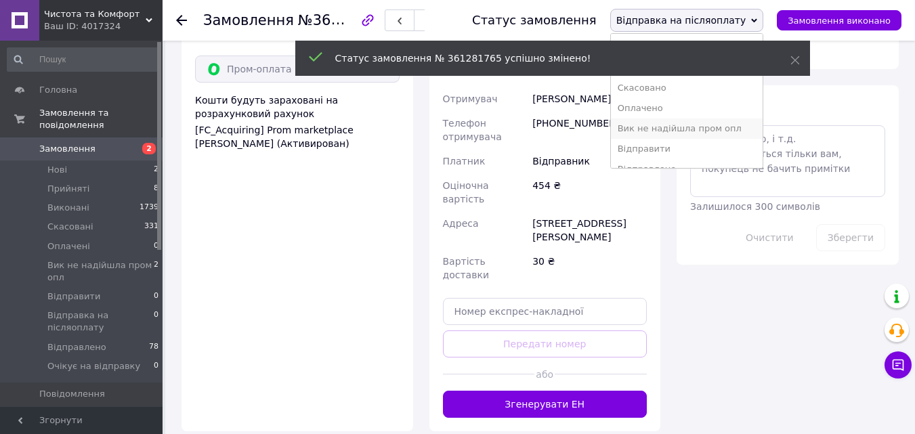
scroll to position [35, 0]
click at [752, 131] on li "Відправлено" at bounding box center [687, 134] width 152 height 20
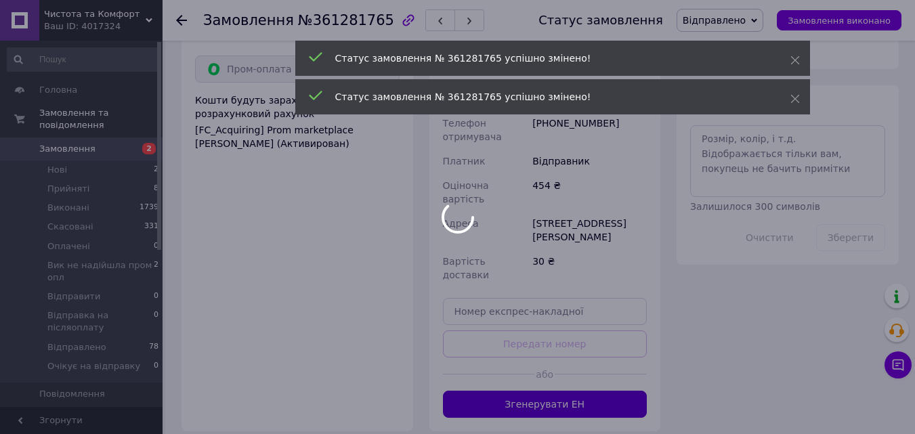
click at [593, 391] on button "Згенерувати ЕН" at bounding box center [545, 404] width 205 height 27
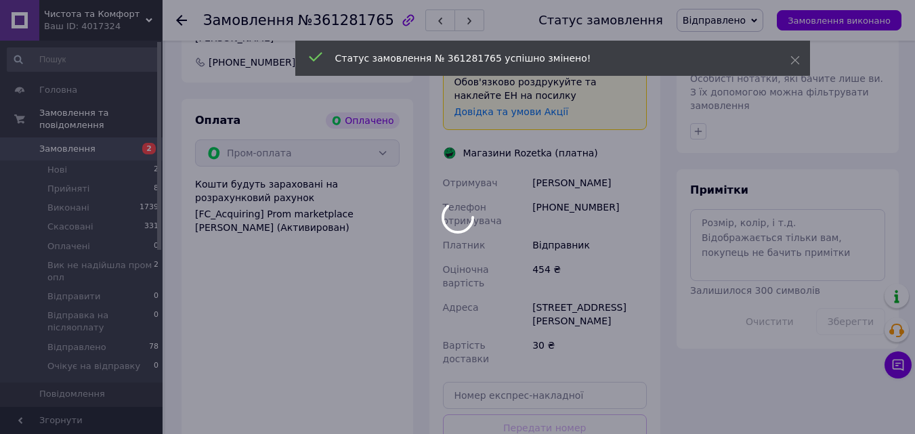
scroll to position [549, 0]
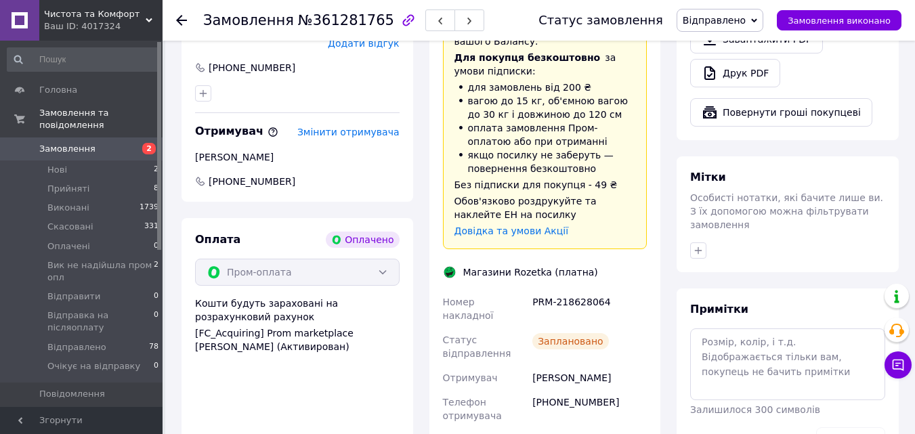
click at [48, 143] on span "Замовлення" at bounding box center [67, 149] width 56 height 12
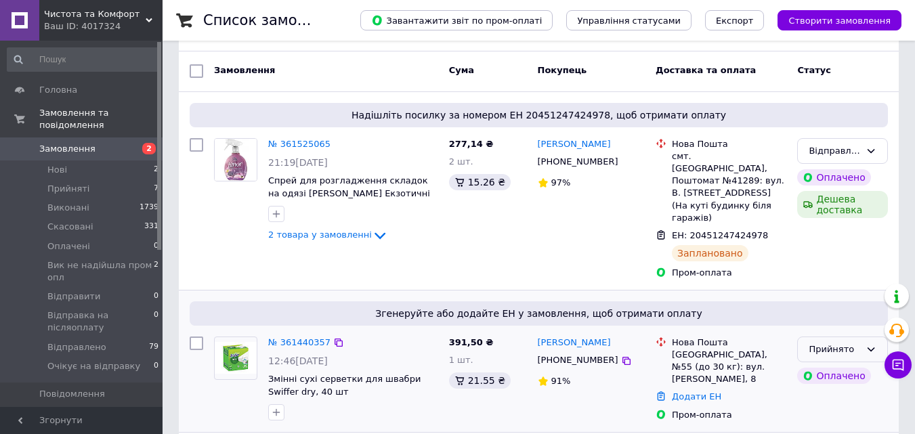
scroll to position [135, 0]
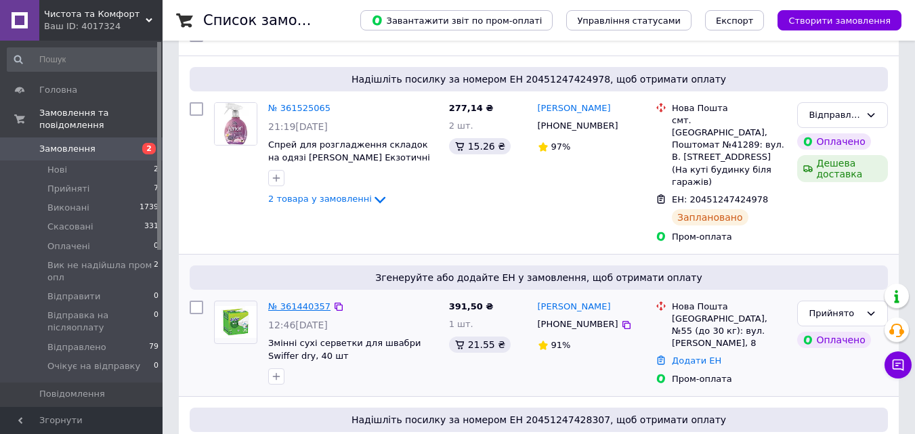
click at [291, 299] on div "№ 361440357" at bounding box center [299, 307] width 65 height 16
click at [293, 301] on link "№ 361440357" at bounding box center [299, 306] width 62 height 10
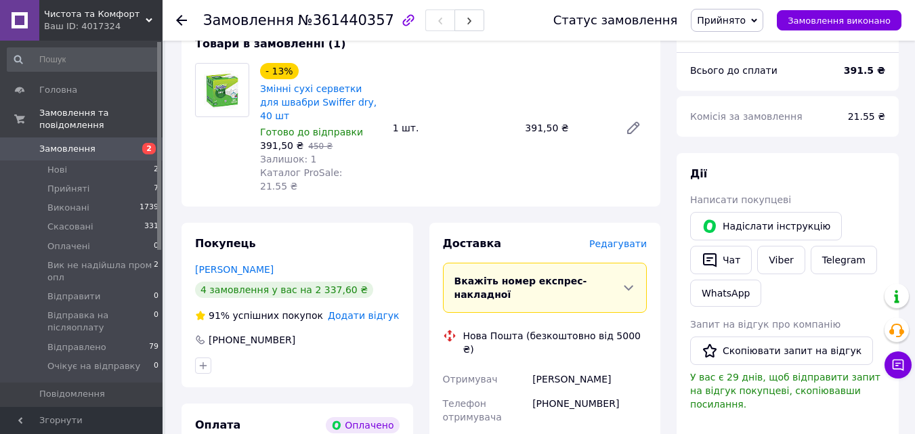
click at [732, 24] on span "Прийнято" at bounding box center [721, 20] width 49 height 11
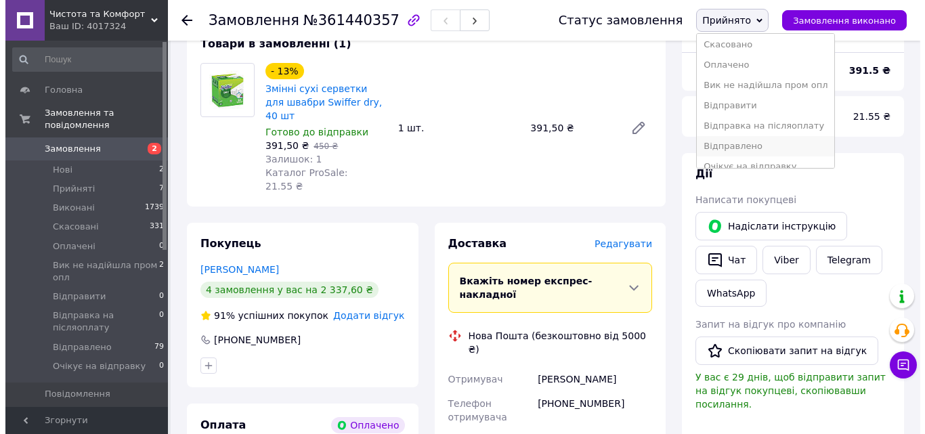
scroll to position [35, 0]
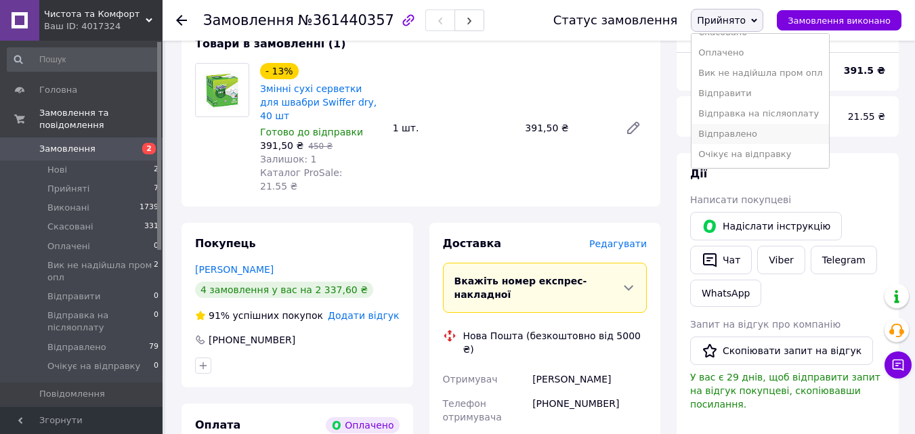
click at [761, 137] on li "Відправлено" at bounding box center [760, 134] width 137 height 20
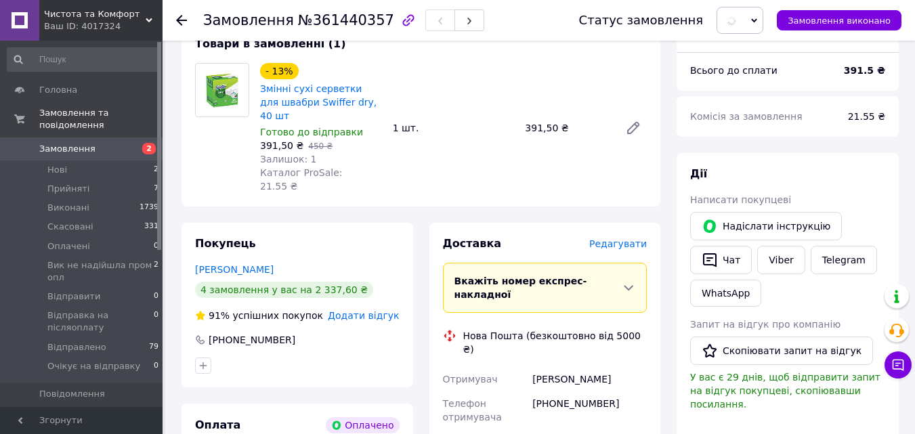
click at [638, 238] on span "Редагувати" at bounding box center [618, 243] width 58 height 11
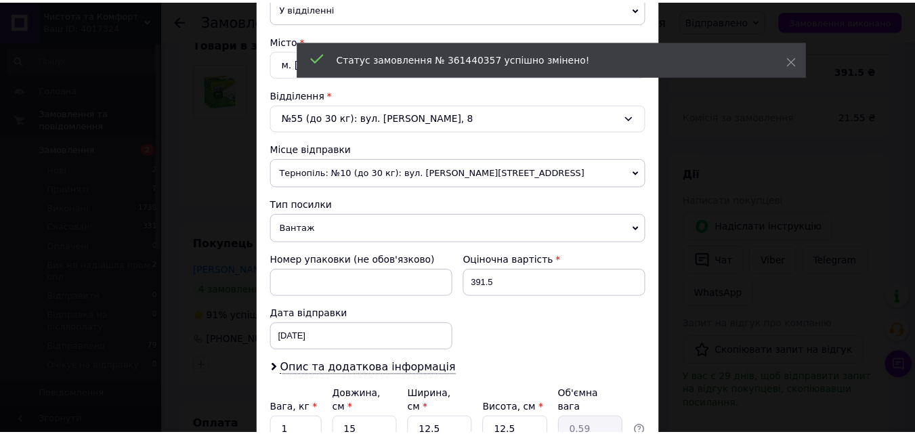
scroll to position [465, 0]
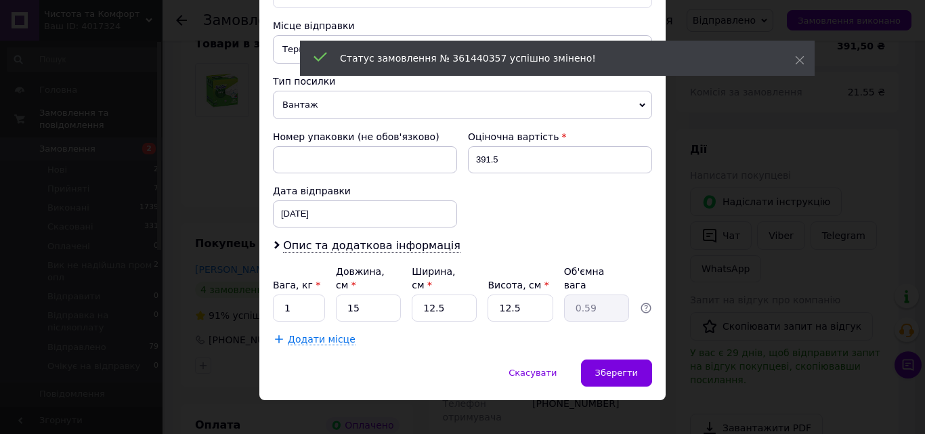
click at [673, 266] on div "× Редагування доставки Спосіб доставки Нова Пошта (безкоштовно від 5000 ₴) Плат…" at bounding box center [462, 217] width 925 height 434
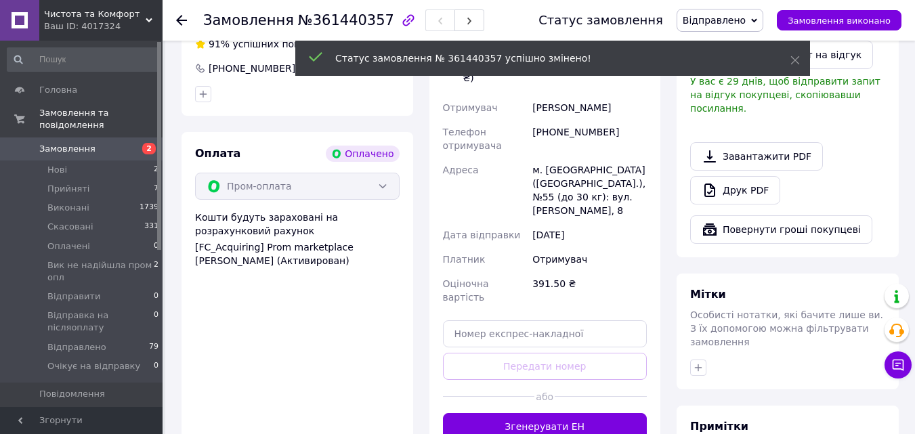
scroll to position [542, 0]
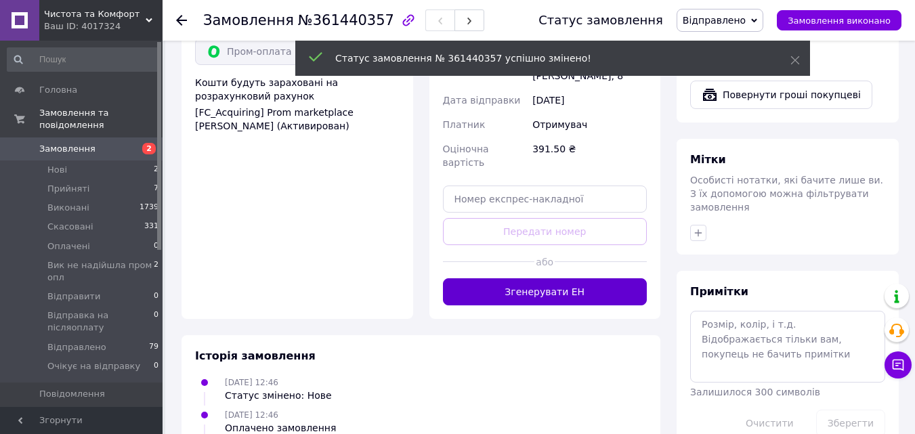
click at [552, 278] on button "Згенерувати ЕН" at bounding box center [545, 291] width 205 height 27
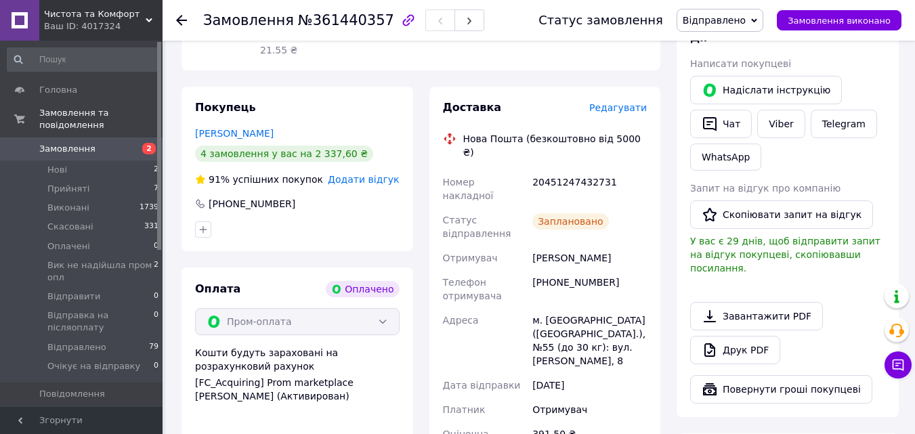
scroll to position [271, 0]
click at [237, 129] on link "[PERSON_NAME]" at bounding box center [234, 134] width 79 height 11
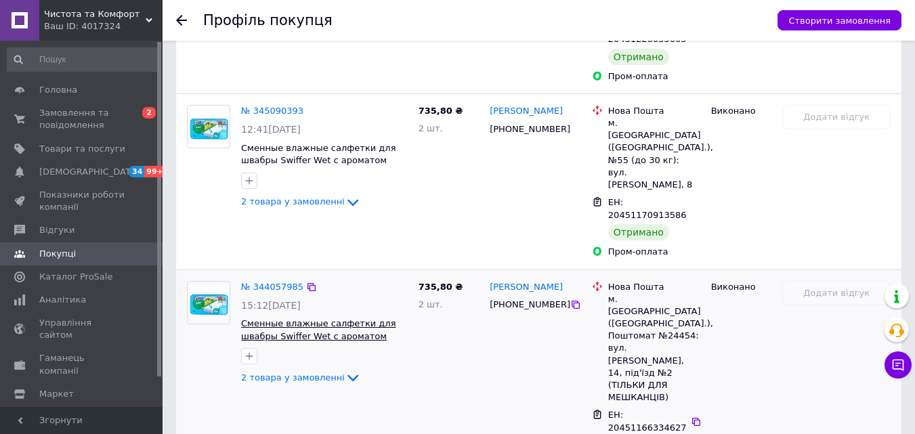
scroll to position [689, 0]
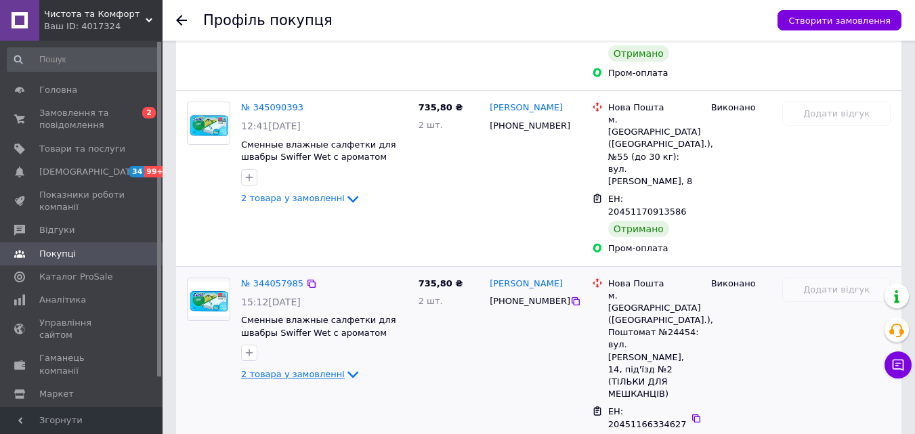
click at [324, 369] on span "2 товара у замовленні" at bounding box center [293, 374] width 104 height 10
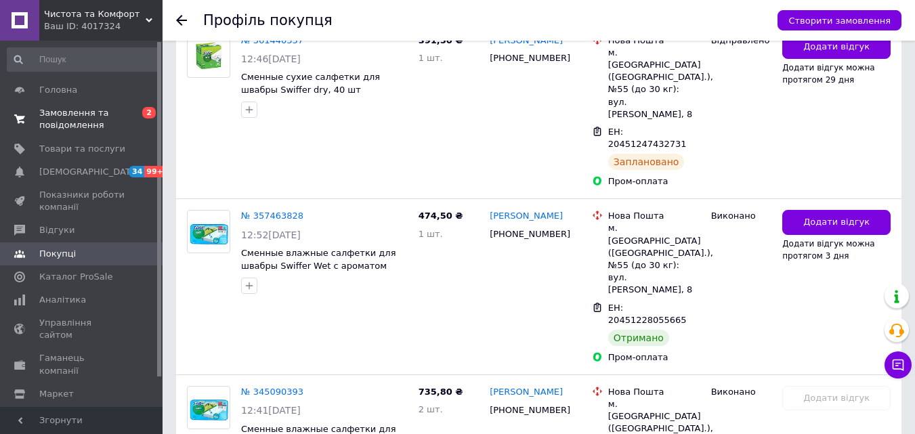
scroll to position [257, 0]
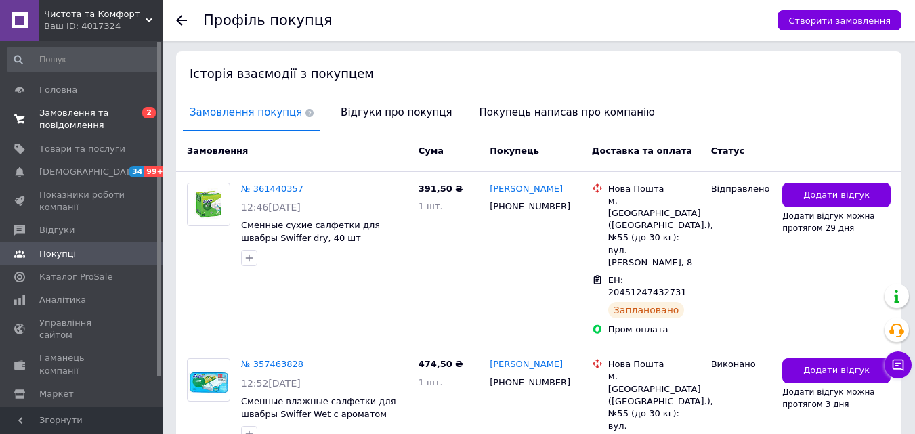
click at [130, 132] on link "Замовлення та повідомлення 0 2" at bounding box center [83, 119] width 167 height 35
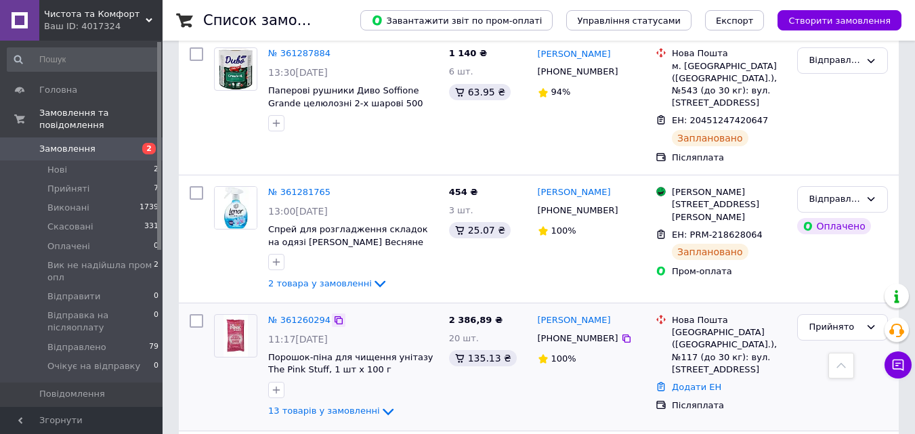
scroll to position [1287, 0]
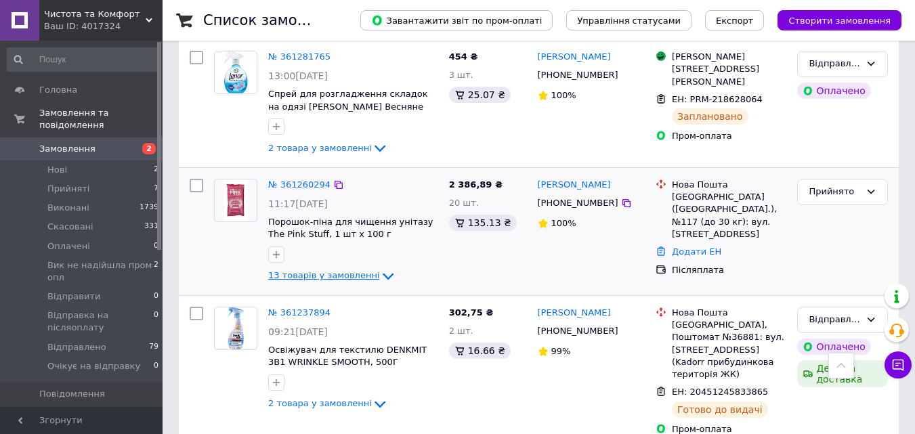
click at [334, 271] on span "13 товарів у замовленні" at bounding box center [324, 276] width 112 height 10
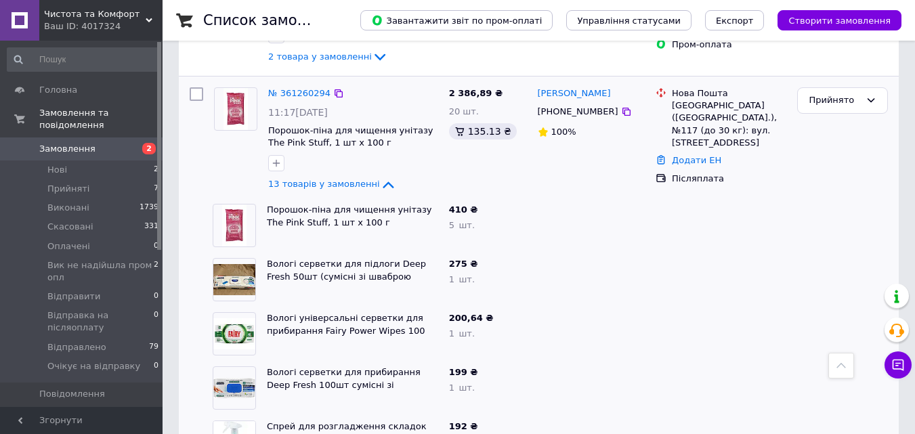
scroll to position [1219, 0]
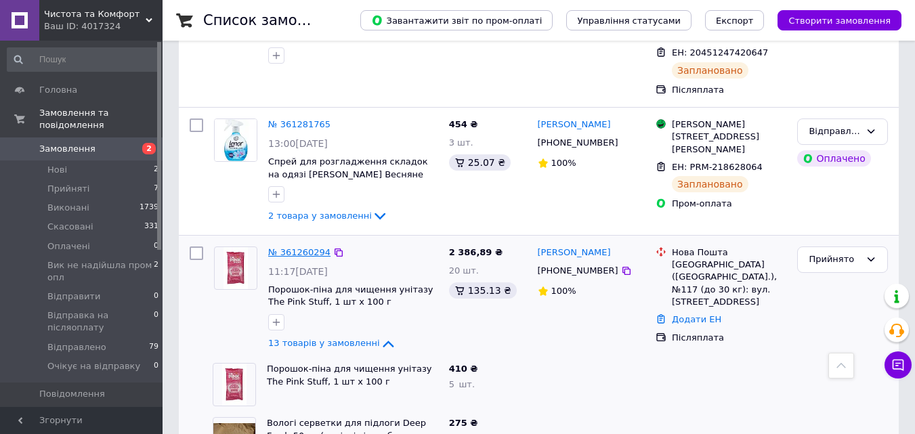
click at [316, 247] on link "№ 361260294" at bounding box center [299, 252] width 62 height 10
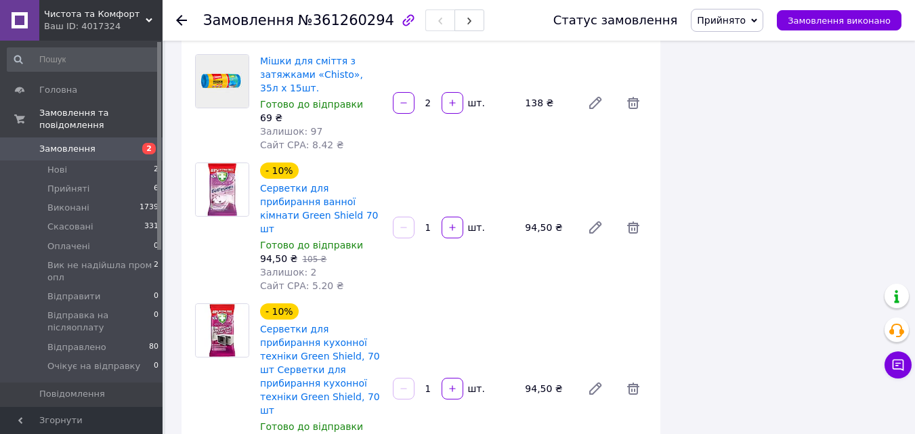
scroll to position [1151, 0]
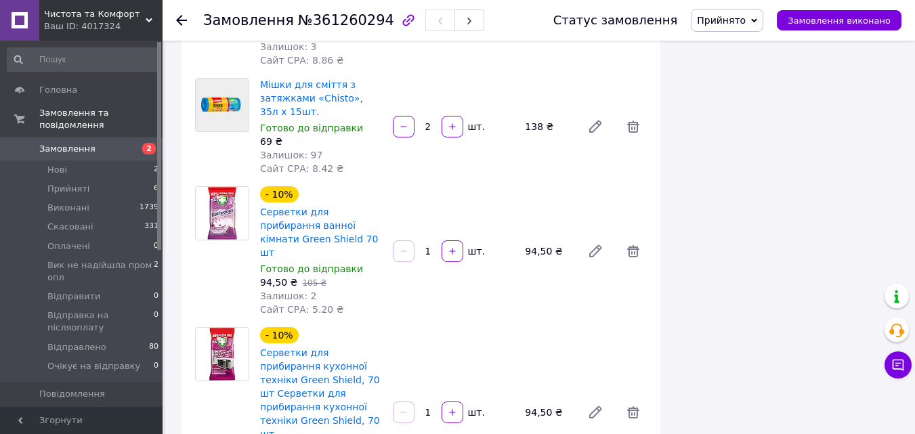
click at [714, 21] on span "Прийнято" at bounding box center [727, 20] width 72 height 23
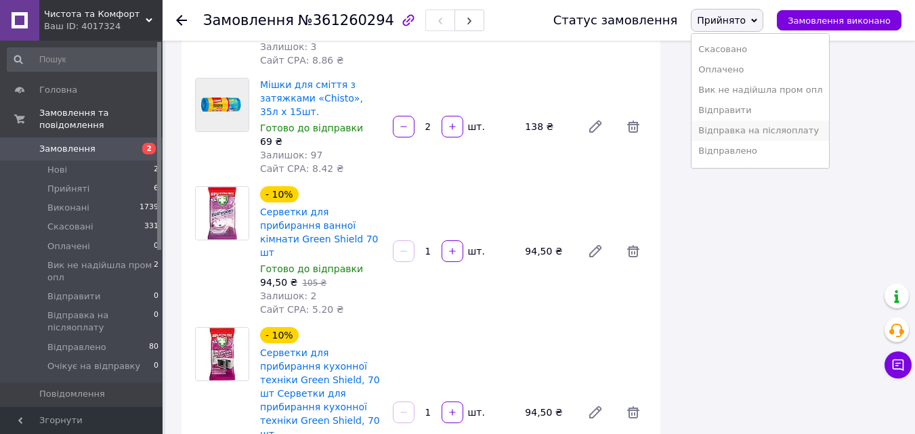
scroll to position [35, 0]
click at [780, 128] on li "Відправлено" at bounding box center [760, 134] width 137 height 20
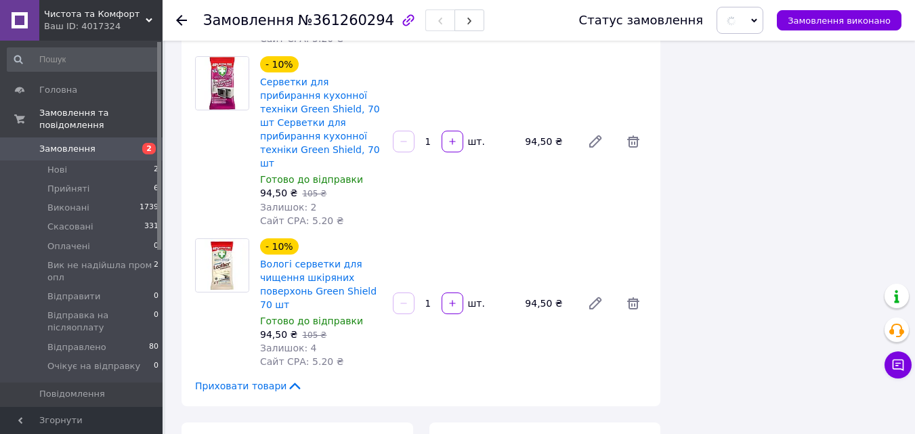
scroll to position [1625, 0]
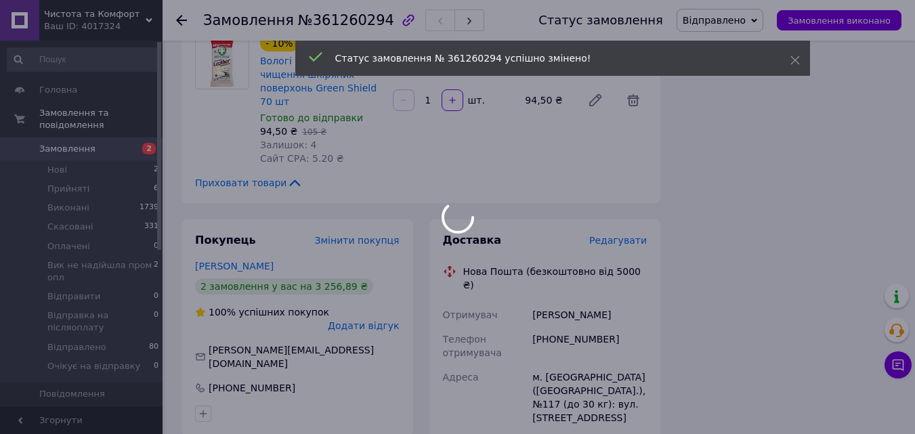
click at [616, 129] on div at bounding box center [457, 217] width 915 height 434
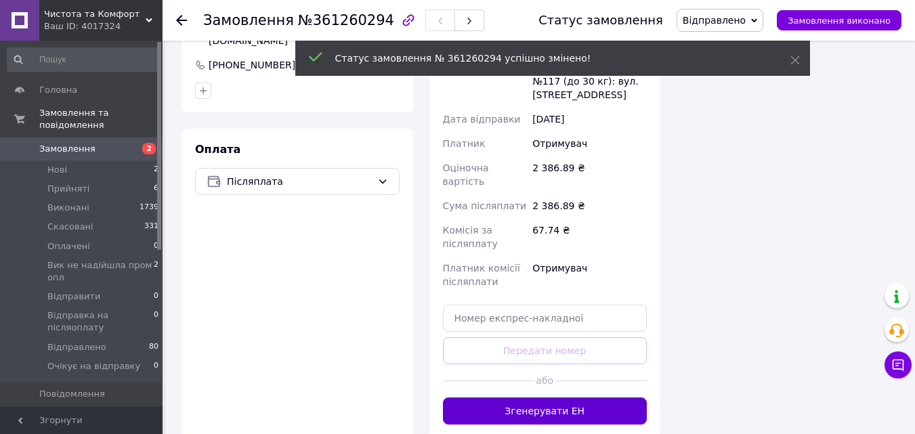
click at [616, 398] on button "Згенерувати ЕН" at bounding box center [545, 411] width 205 height 27
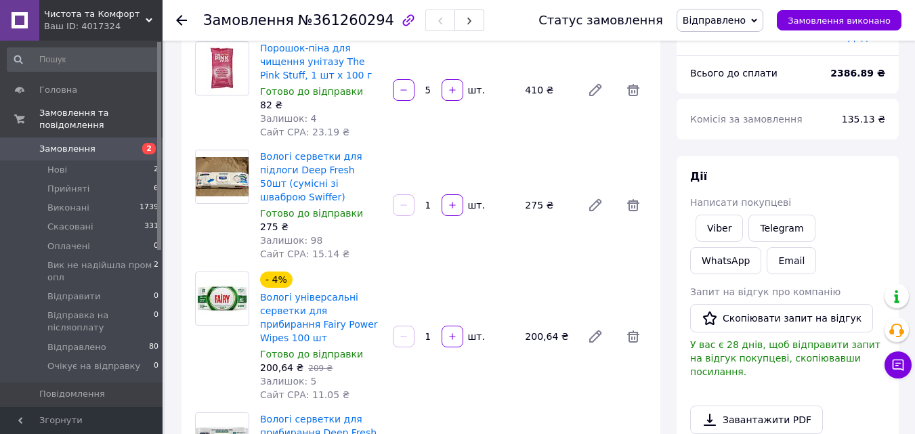
scroll to position [0, 0]
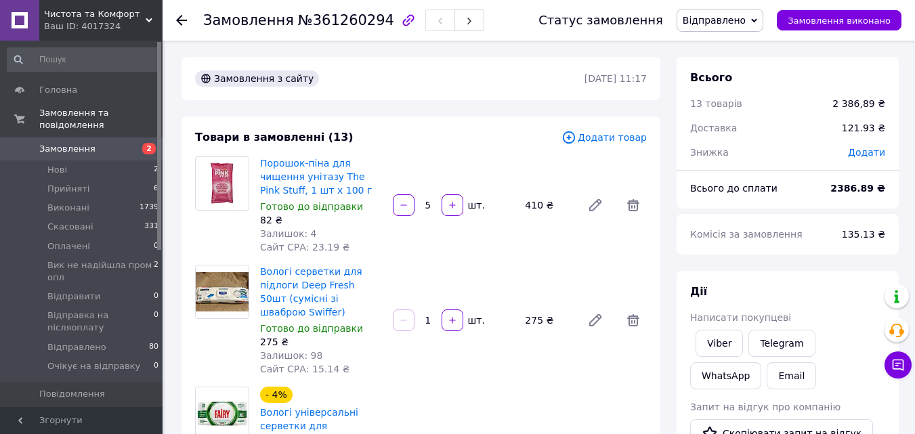
click at [21, 144] on icon at bounding box center [19, 149] width 11 height 11
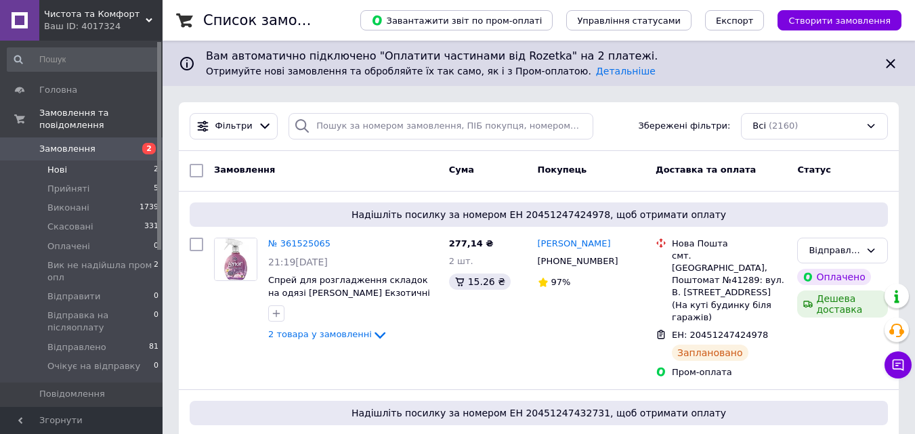
click at [0, 161] on li "Нові 2" at bounding box center [83, 170] width 167 height 19
